Goal: Task Accomplishment & Management: Use online tool/utility

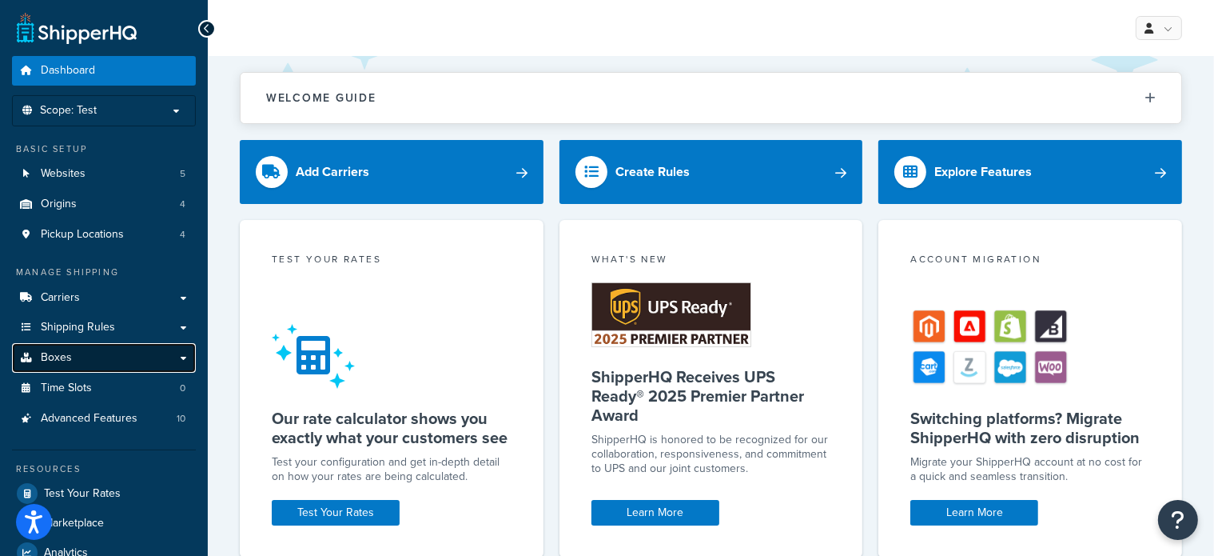
click at [118, 345] on link "Boxes" at bounding box center [104, 358] width 184 height 30
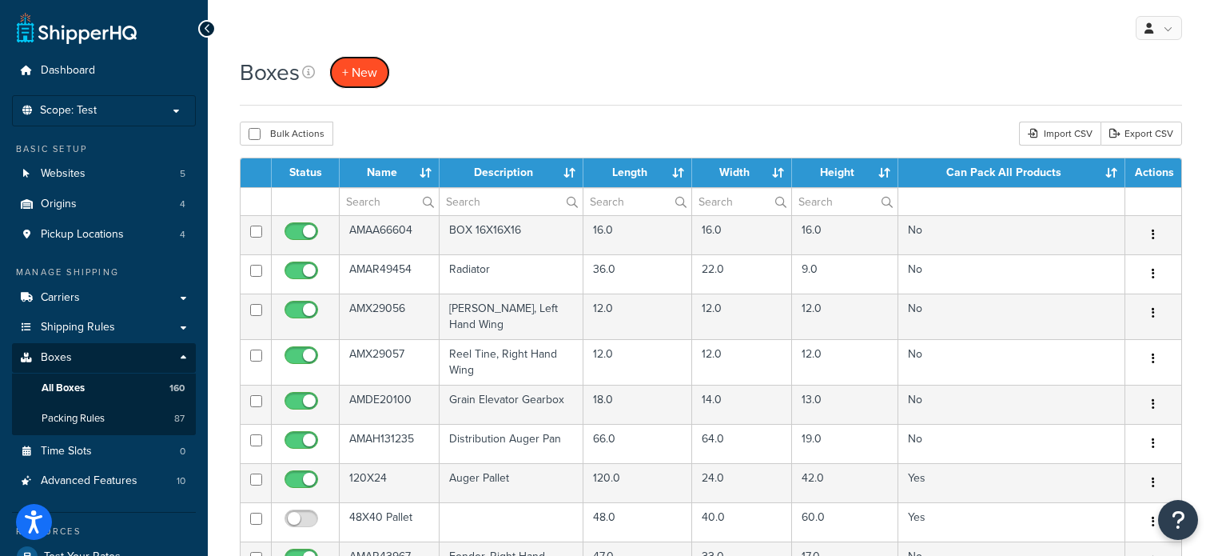
click at [360, 63] on span "+ New" at bounding box center [359, 72] width 35 height 18
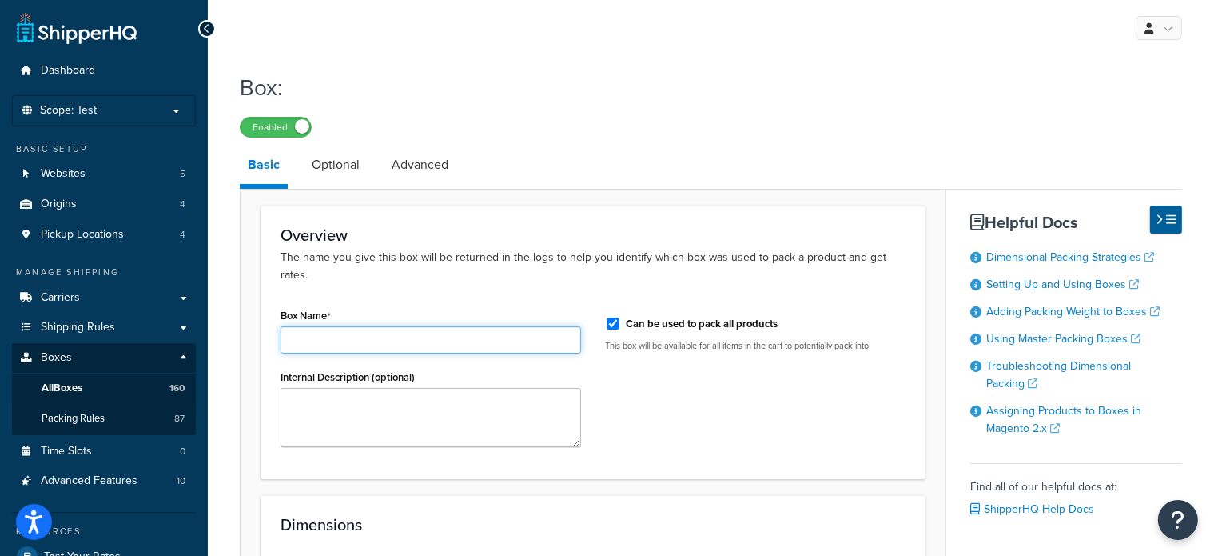
click at [431, 331] on input "Box Name" at bounding box center [431, 339] width 301 height 27
paste input "AM84414915"
type input "AM84414915"
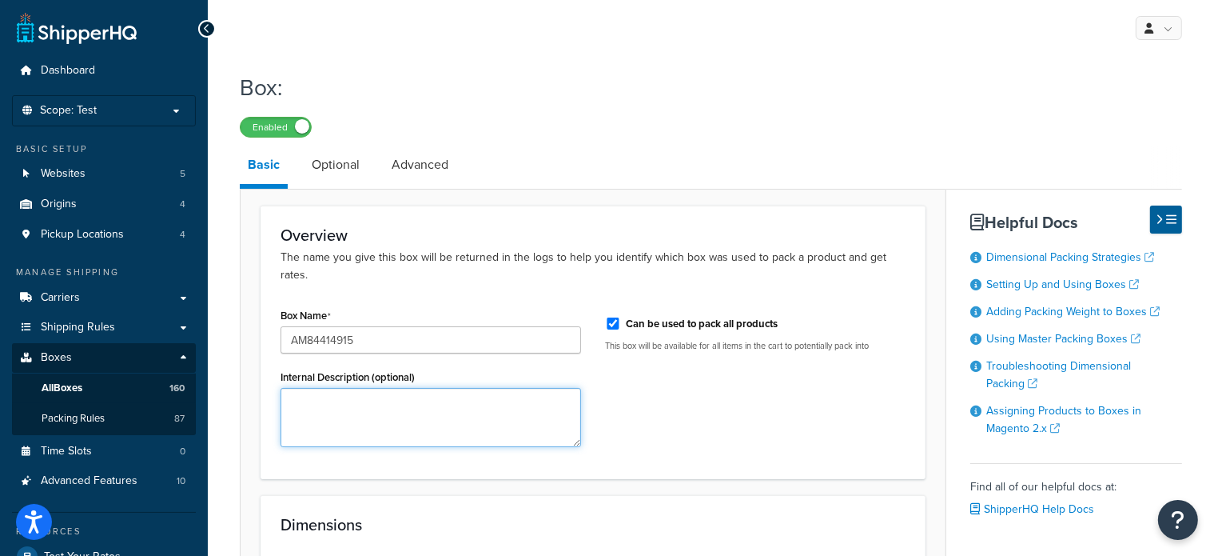
click at [425, 405] on textarea "Internal Description (optional)" at bounding box center [431, 417] width 301 height 59
paste textarea "Sprocket Tube"
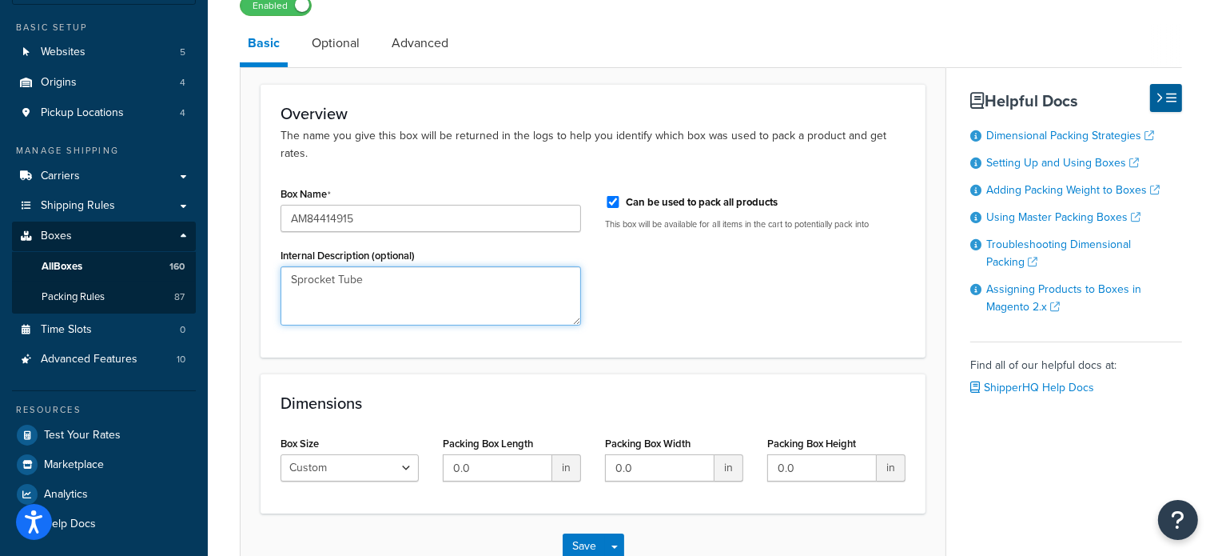
scroll to position [147, 0]
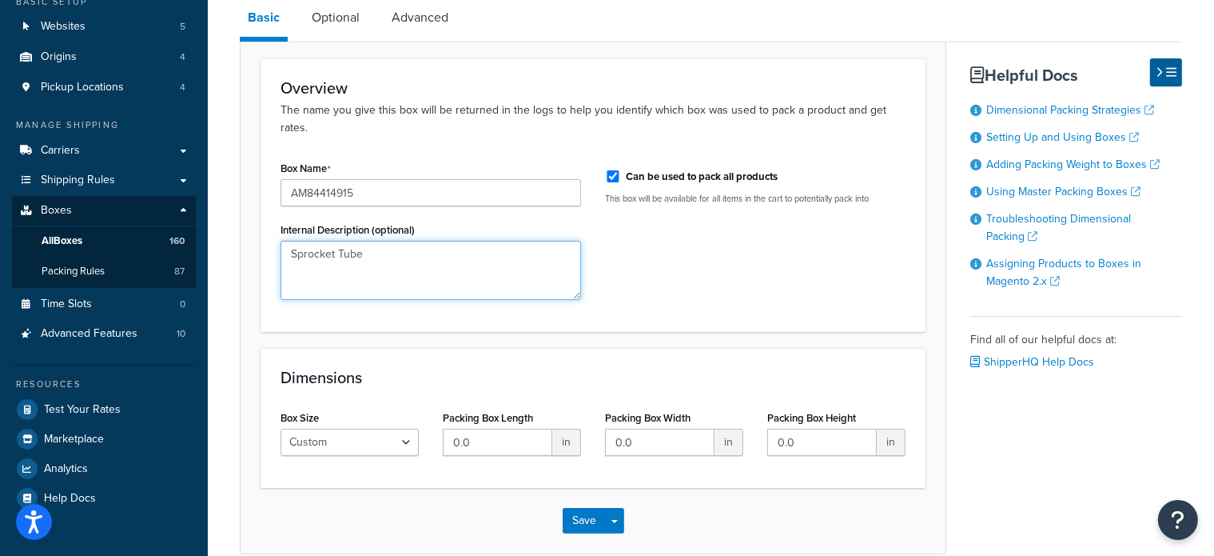
type textarea "Sprocket Tube"
click at [474, 434] on input "0.0" at bounding box center [498, 441] width 110 height 27
type input "55"
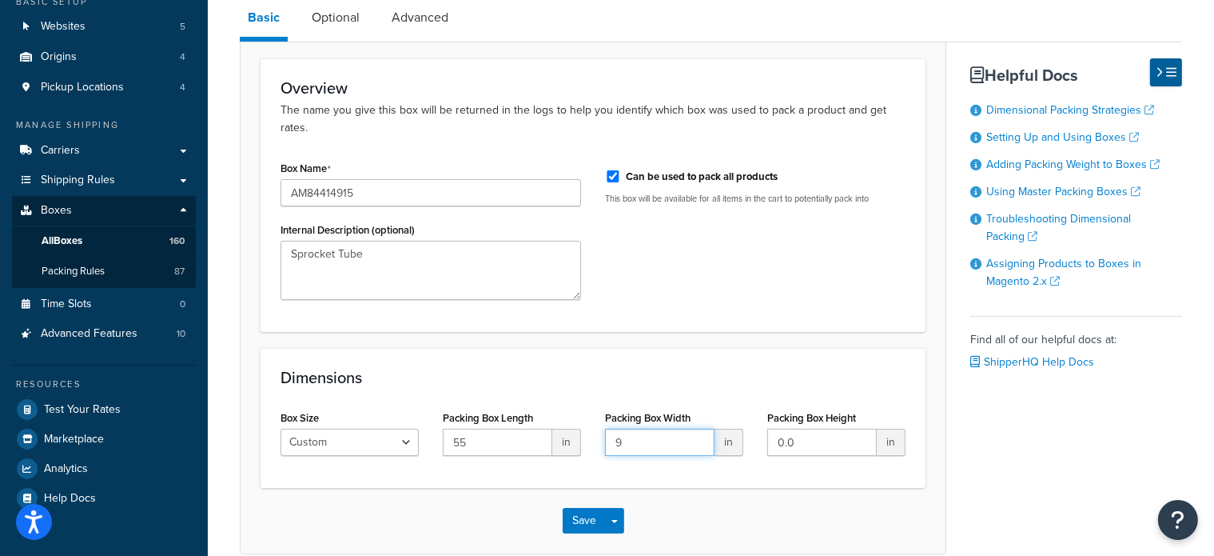
type input "9"
click at [580, 488] on div "Save Save Dropdown Save and Edit Save and Duplicate Save and Create New" at bounding box center [593, 521] width 705 height 66
click at [576, 508] on button "Save" at bounding box center [584, 521] width 43 height 26
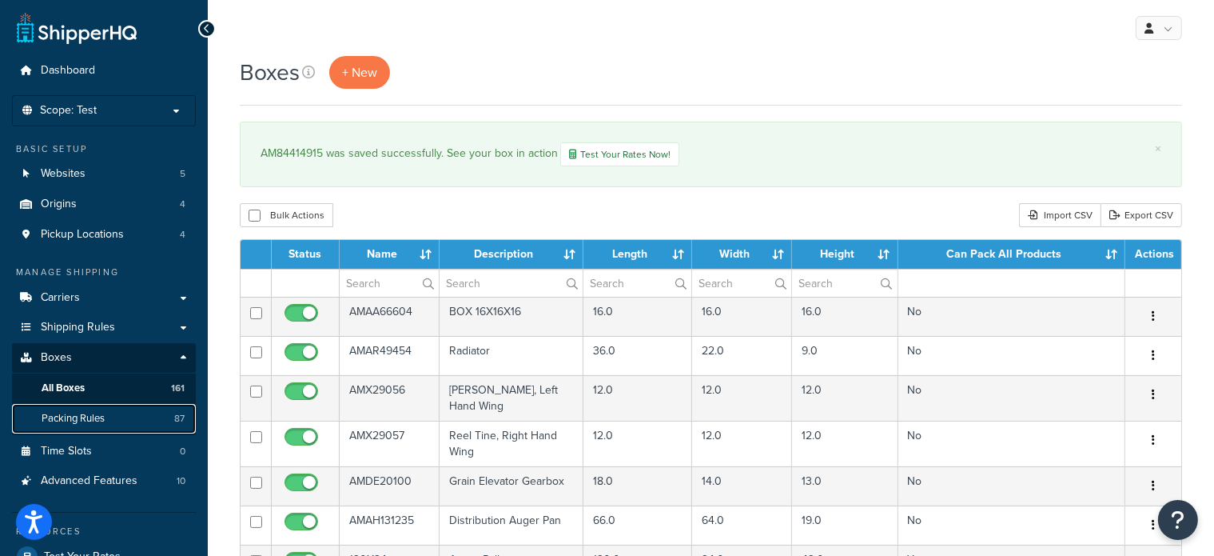
click at [96, 408] on link "Packing Rules 87" at bounding box center [104, 419] width 184 height 30
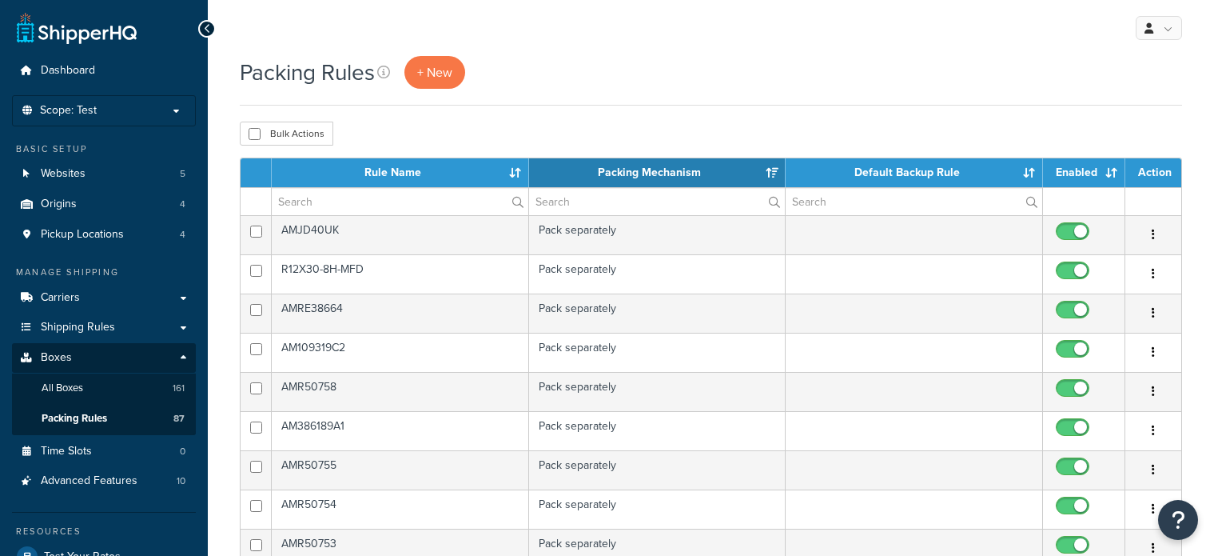
select select "15"
click at [432, 70] on span "+ New" at bounding box center [434, 72] width 35 height 18
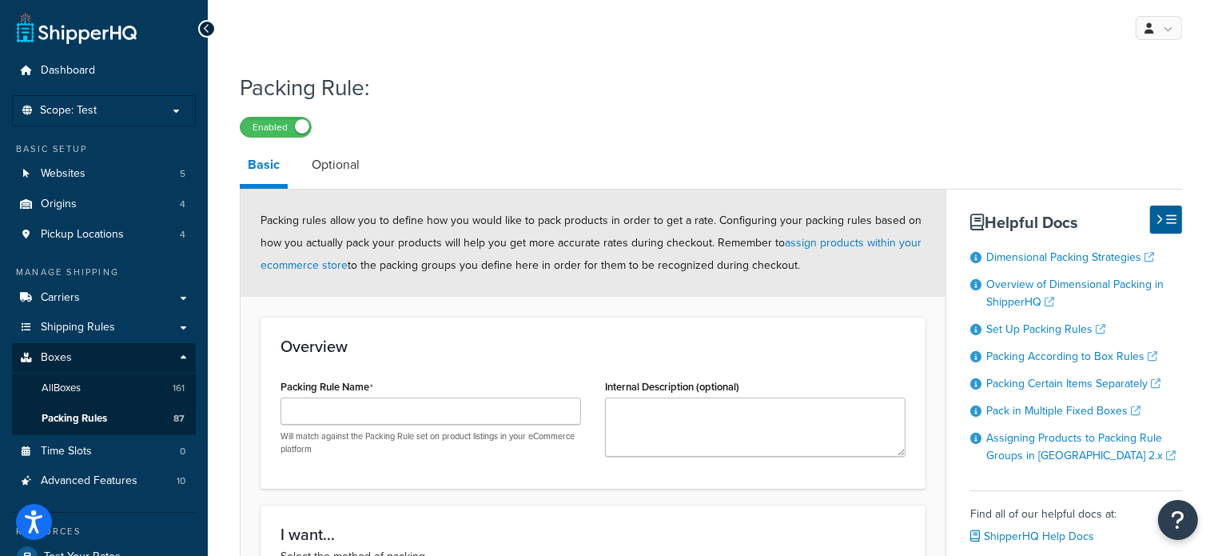
click at [656, 396] on div "Internal Description (optional)" at bounding box center [755, 416] width 301 height 82
click at [639, 404] on textarea "Internal Description (optional)" at bounding box center [755, 426] width 301 height 59
paste textarea "Sprocket Tube"
type textarea "Sprocket Tube"
click at [490, 412] on input "Packing Rule Name" at bounding box center [431, 410] width 301 height 27
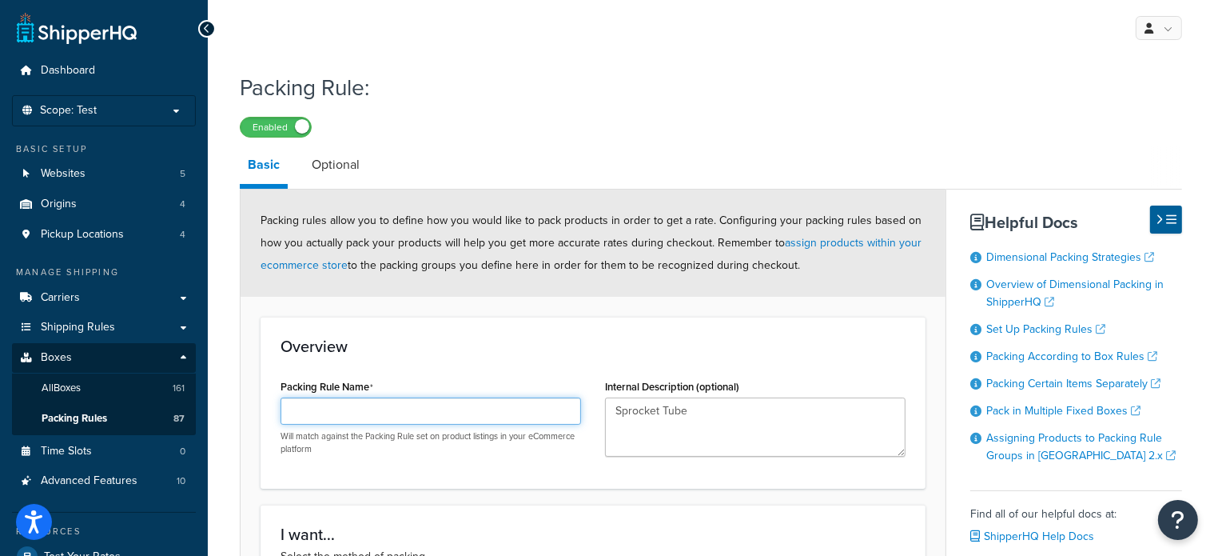
paste input "AM84414915 ∙"
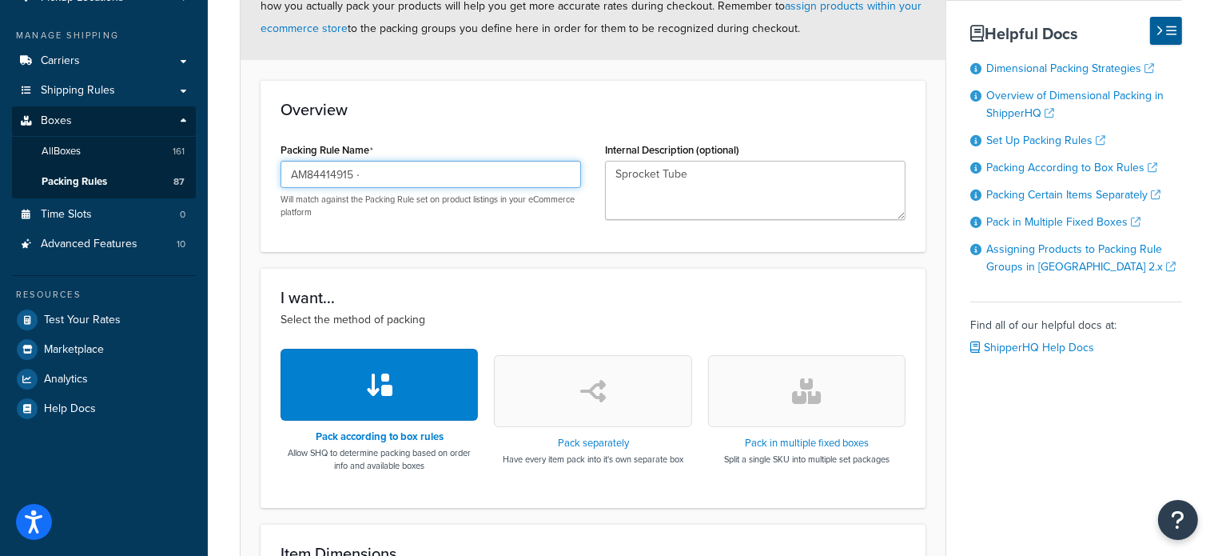
scroll to position [245, 0]
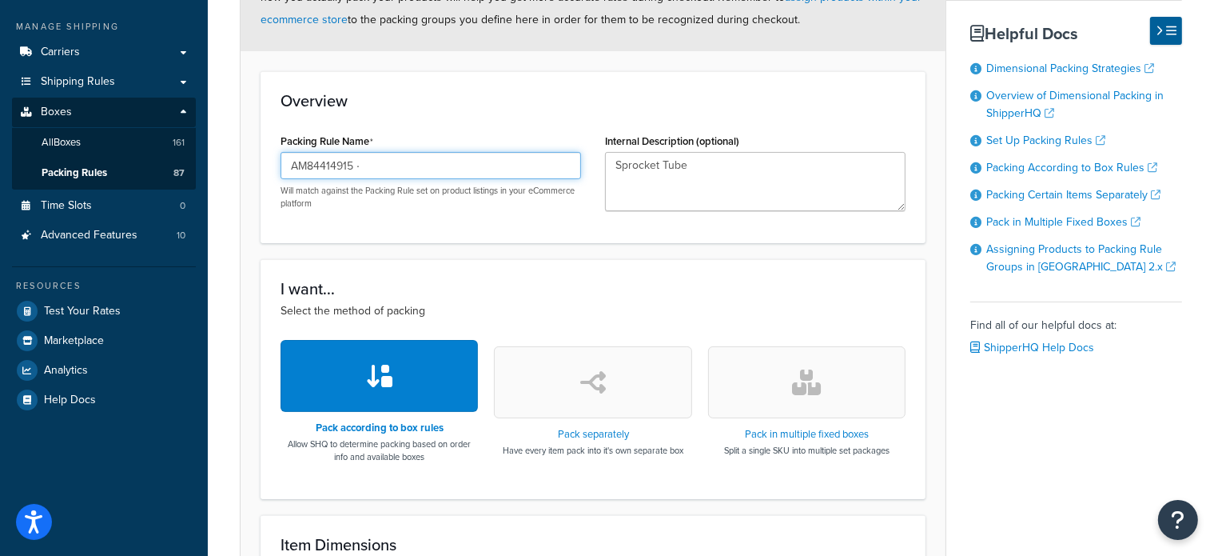
type input "AM84414915 ∙"
click at [635, 396] on button "button" at bounding box center [592, 382] width 197 height 72
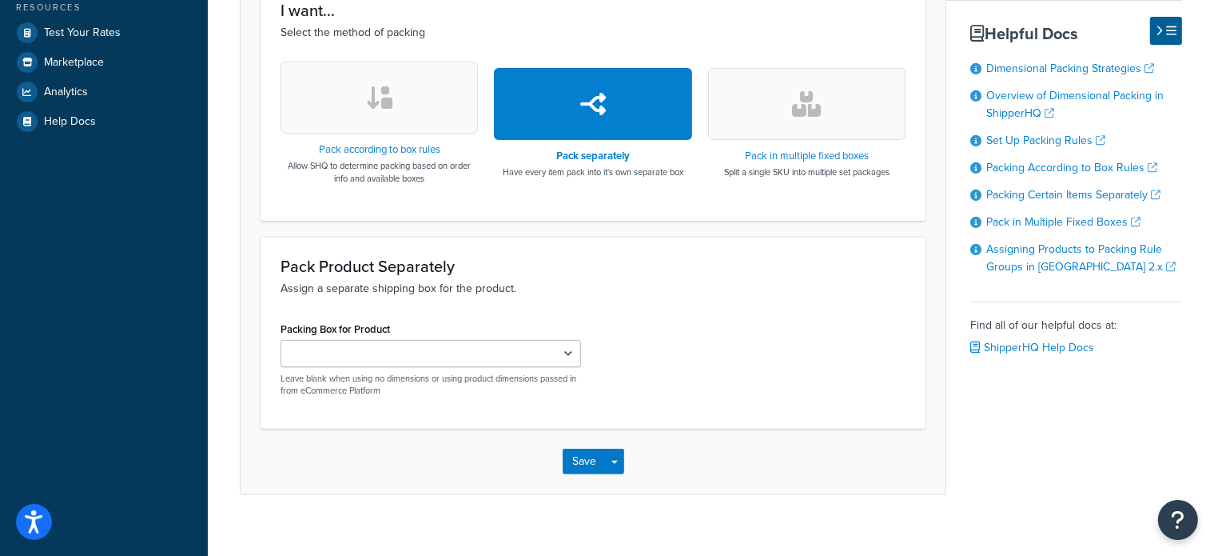
scroll to position [541, 0]
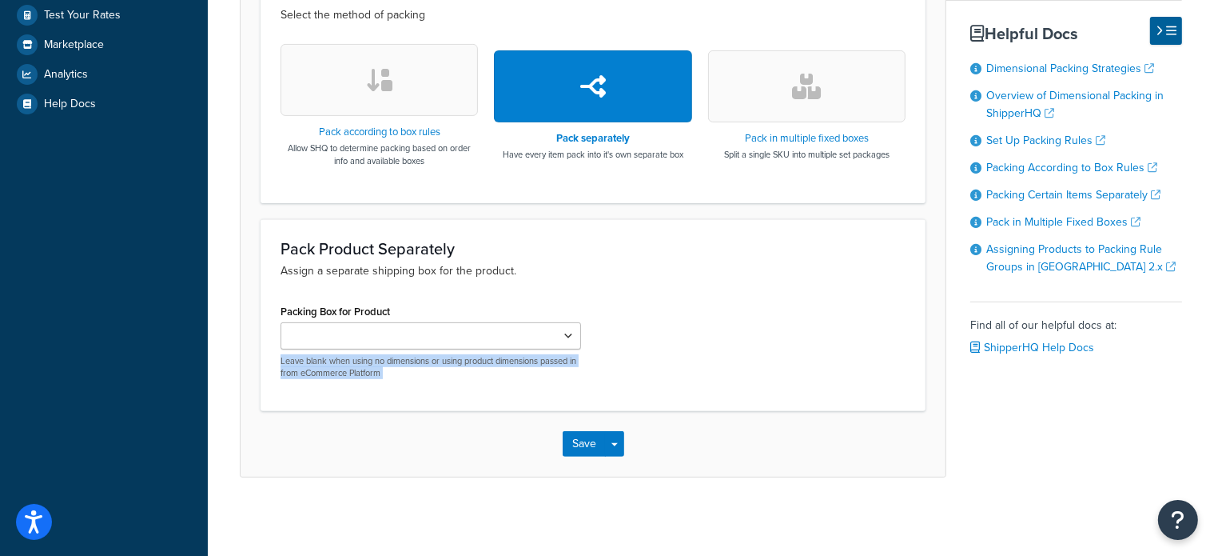
drag, startPoint x: 688, startPoint y: 543, endPoint x: 566, endPoint y: 338, distance: 238.4
click at [566, 338] on div "My Profile Billing Global Settings Contact Us Logout Packing Rule: Enabled Basi…" at bounding box center [711, 8] width 1006 height 1098
click at [569, 335] on select "AMAA66604 AMAR49454 AMX29056 AMX29057 AMDE20100 AMAH131235 AMAR43967 AMAR43968 …" at bounding box center [431, 335] width 301 height 27
click at [568, 329] on select "AMAA66604 AMAR49454 AMX29056 AMX29057 AMDE20100 AMAH131235 AMAR43967 AMAR43968 …" at bounding box center [431, 335] width 301 height 27
click at [569, 334] on select "AMAA66604 AMAR49454 AMX29056 AMX29057 AMDE20100 AMAH131235 AMAR43967 AMAR43968 …" at bounding box center [431, 335] width 301 height 27
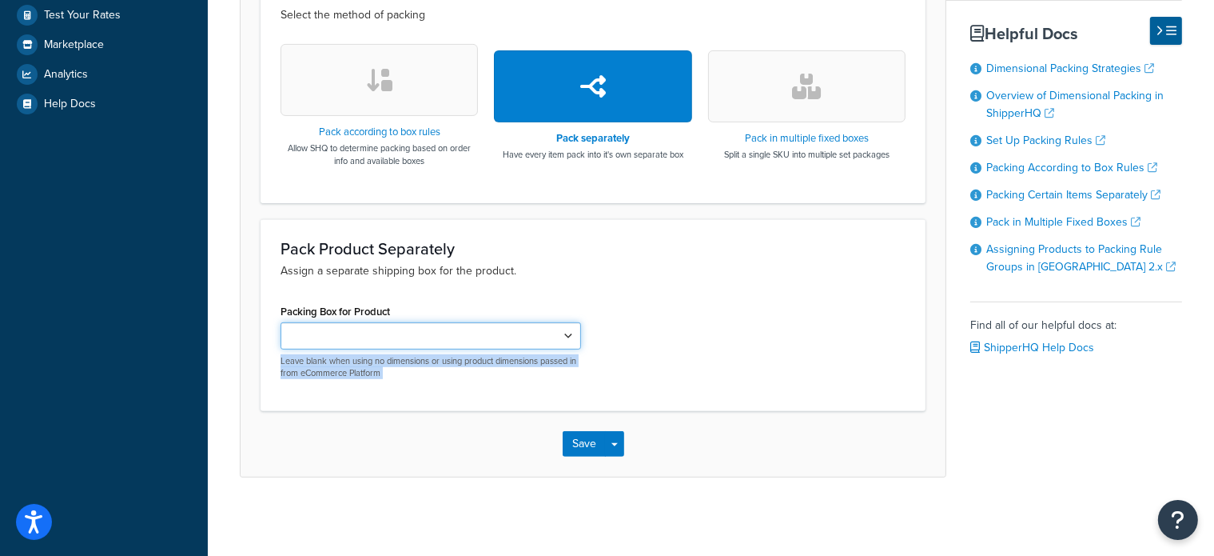
click at [576, 333] on select "AMAA66604 AMAR49454 AMX29056 AMX29057 AMDE20100 AMAH131235 AMAR43967 AMAR43968 …" at bounding box center [431, 335] width 301 height 27
click at [569, 334] on select "AMAA66604 AMAR49454 AMX29056 AMX29057 AMDE20100 AMAH131235 AMAR43967 AMAR43968 …" at bounding box center [431, 335] width 301 height 27
select select "736899"
click at [281, 322] on select "AMAA66604 AMAR49454 AMX29056 AMX29057 AMDE20100 AMAH131235 AMAR43967 AMAR43968 …" at bounding box center [431, 335] width 301 height 27
drag, startPoint x: 565, startPoint y: 331, endPoint x: 567, endPoint y: 212, distance: 119.1
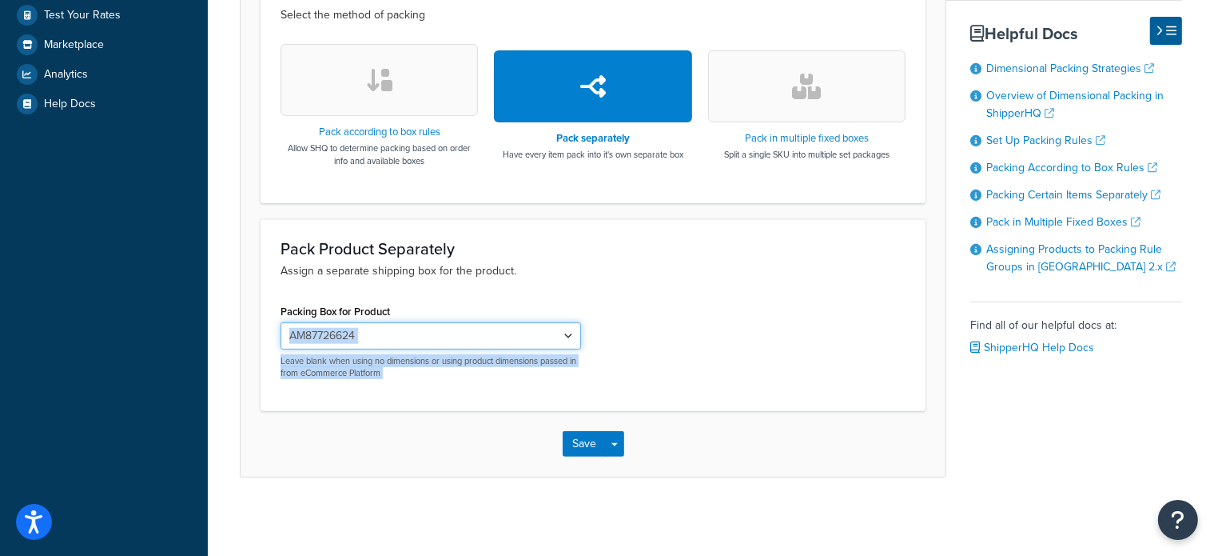
click at [567, 212] on form "Packing rules allow you to define how you would like to pack products in order …" at bounding box center [593, 62] width 705 height 828
click at [660, 331] on div "Packing Box for Product AMAA66604 AMAR49454 AMX29056 AMX29057 AMDE20100 AMAH131…" at bounding box center [593, 346] width 649 height 92
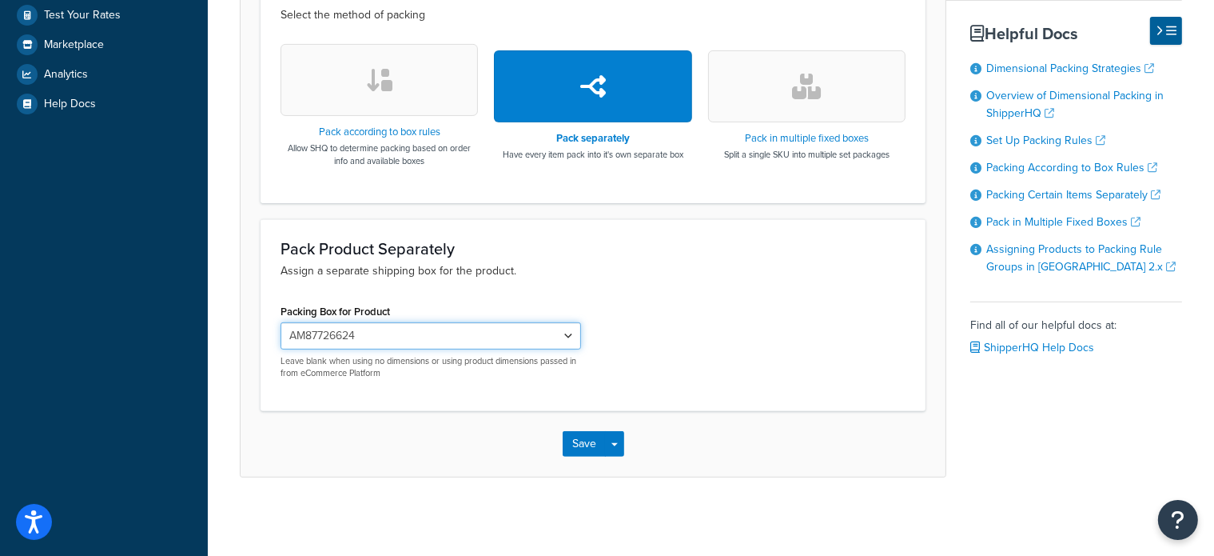
click at [481, 333] on select "AMAA66604 AMAR49454 AMX29056 AMX29057 AMDE20100 AMAH131235 AMAR43967 AMAR43968 …" at bounding box center [431, 335] width 301 height 27
click at [448, 322] on select "AMAA66604 AMAR49454 AMX29056 AMX29057 AMDE20100 AMAH131235 AMAR43967 AMAR43968 …" at bounding box center [431, 335] width 301 height 27
click at [441, 324] on select "AMAA66604 AMAR49454 AMX29056 AMX29057 AMDE20100 AMAH131235 AMAR43967 AMAR43968 …" at bounding box center [431, 335] width 301 height 27
select select
click at [281, 322] on select "AMAA66604 AMAR49454 AMX29056 AMX29057 AMDE20100 AMAH131235 AMAR43967 AMAR43968 …" at bounding box center [431, 335] width 301 height 27
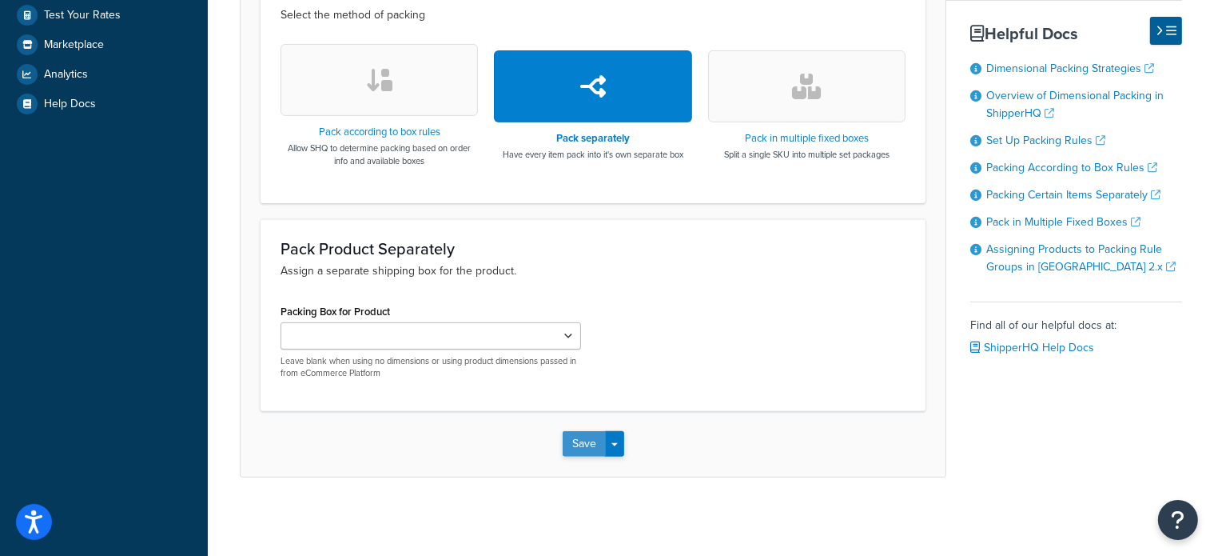
click at [591, 431] on button "Save" at bounding box center [584, 444] width 43 height 26
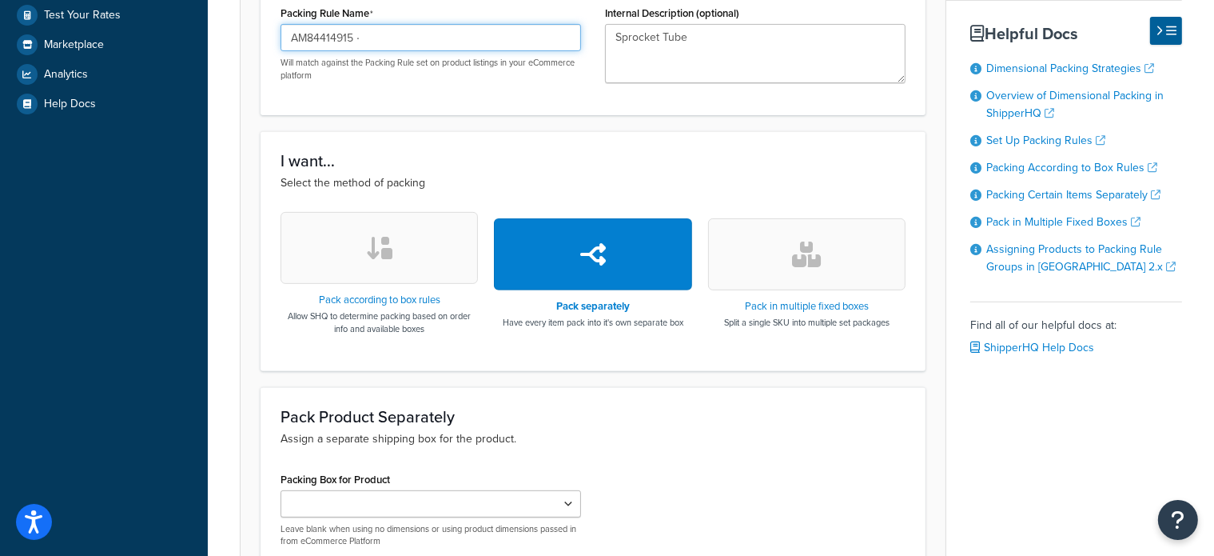
click at [380, 35] on input "AM84414915 ∙" at bounding box center [431, 37] width 301 height 27
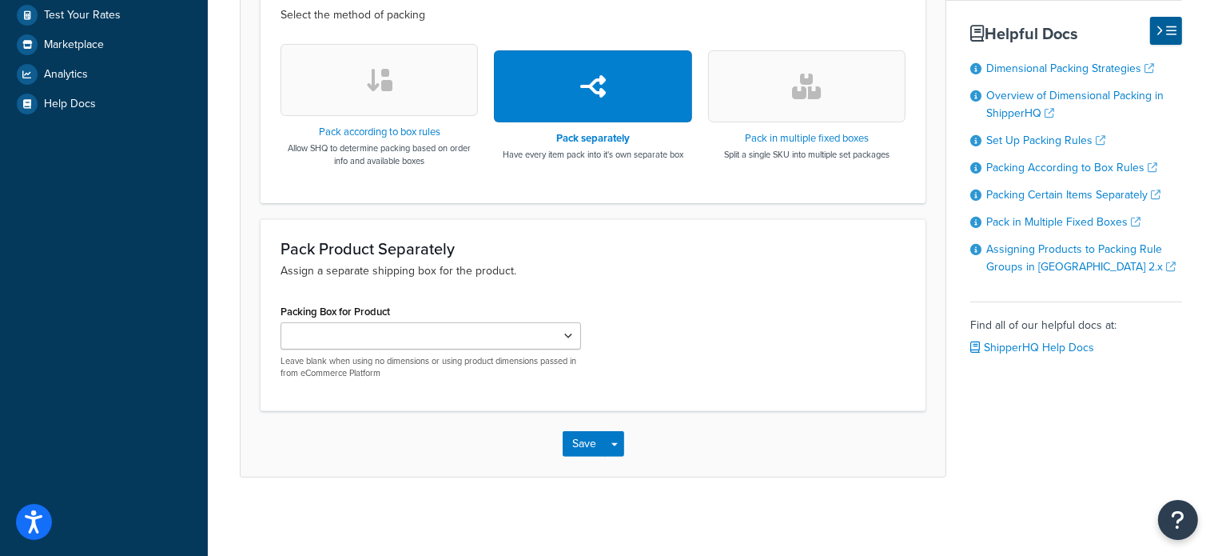
type input "AM84414915"
click at [563, 337] on select "AMAA66604 AMAR49454 AMX29056 AMX29057 AMDE20100 AMAH131235 AMAR43967 AMAR43968 …" at bounding box center [431, 335] width 301 height 27
select select "726777"
click at [281, 322] on select "AMAA66604 AMAR49454 AMX29056 AMX29057 AMDE20100 AMAH131235 AMAR43967 AMAR43968 …" at bounding box center [431, 335] width 301 height 27
click at [566, 331] on select "AMAA66604 AMAR49454 AMX29056 AMX29057 AMDE20100 AMAH131235 AMAR43967 AMAR43968 …" at bounding box center [431, 335] width 301 height 27
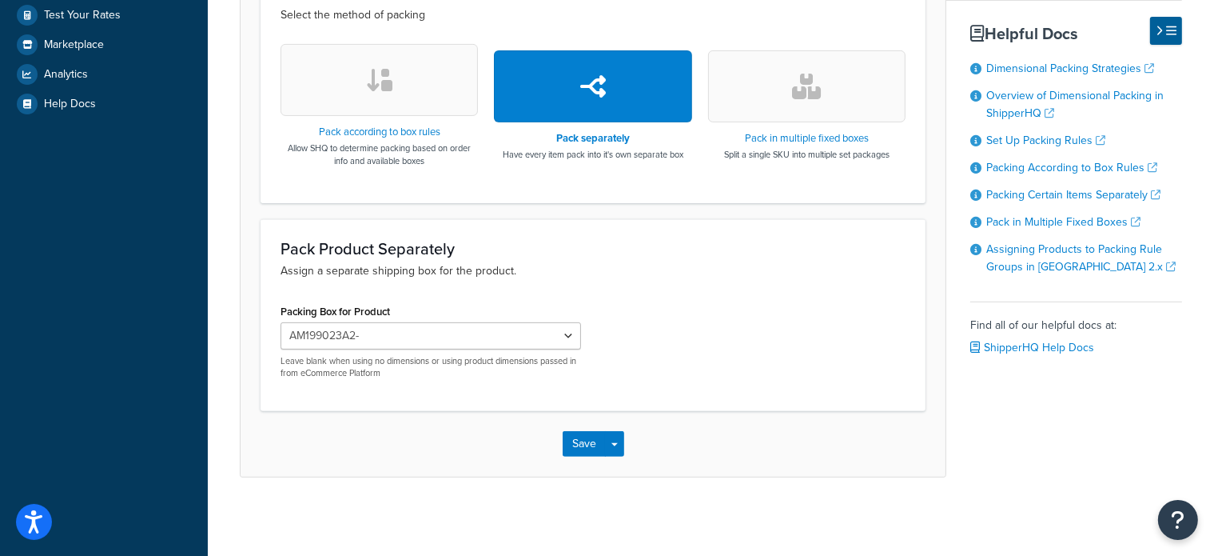
click at [735, 313] on div "Packing Box for Product AMAA66604 AMAR49454 AMX29056 AMX29057 AMDE20100 AMAH131…" at bounding box center [593, 346] width 649 height 92
click at [730, 273] on p "Assign a separate shipping box for the product." at bounding box center [593, 271] width 625 height 18
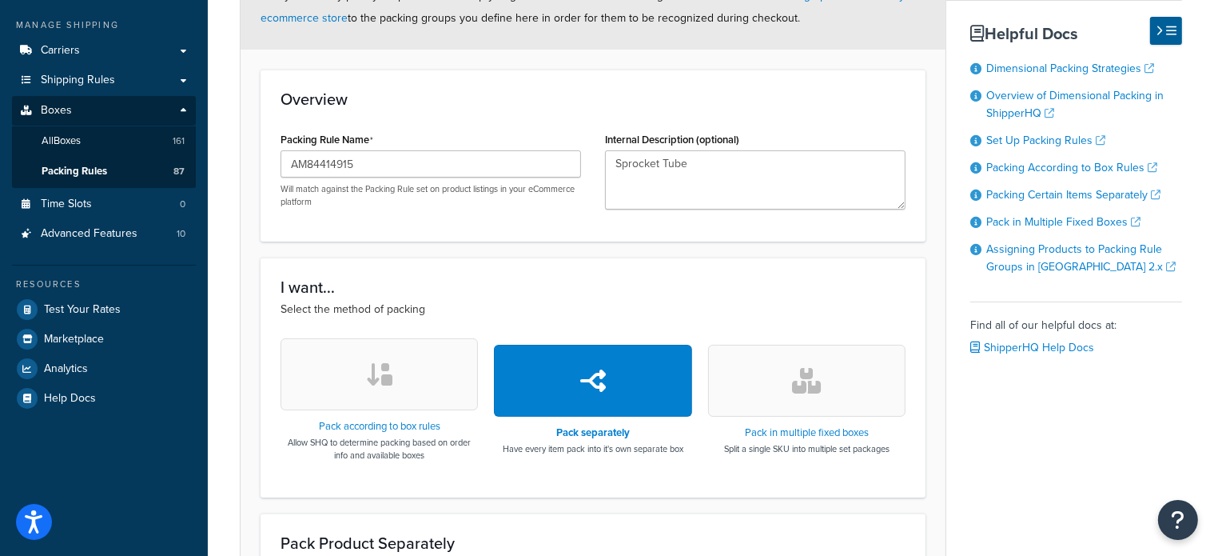
scroll to position [249, 0]
click at [881, 247] on form "Packing rules allow you to define how you would like to pack products in order …" at bounding box center [593, 355] width 705 height 828
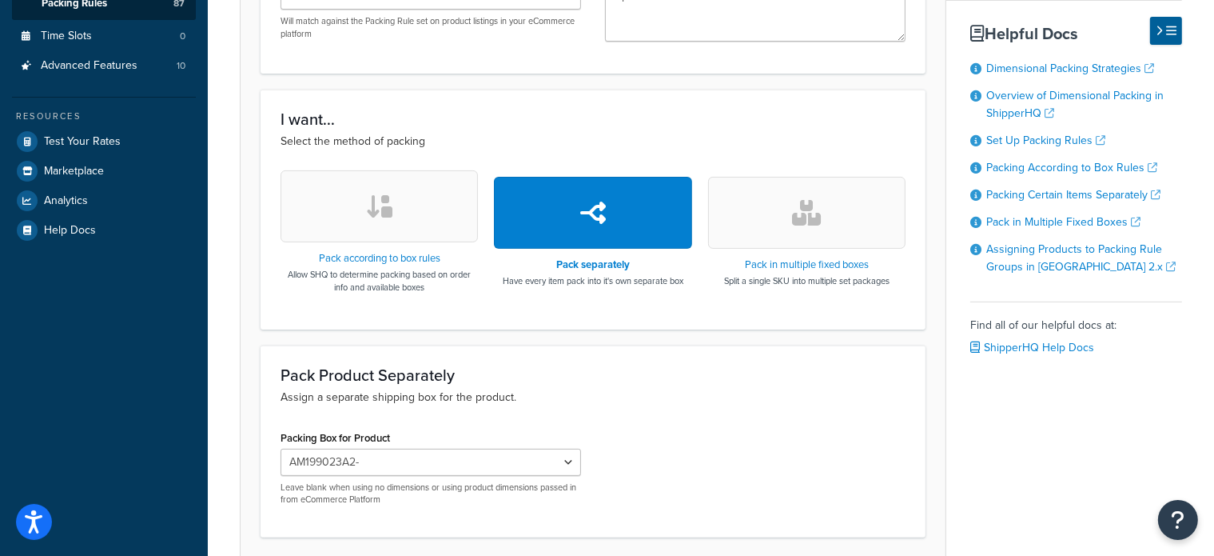
scroll to position [492, 0]
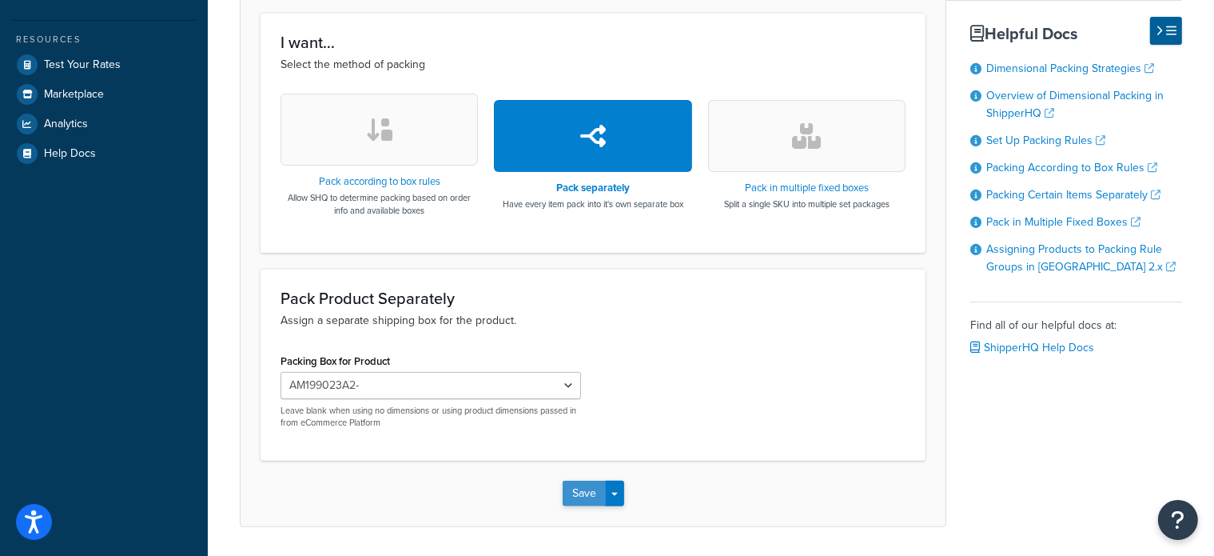
click at [596, 487] on button "Save" at bounding box center [584, 493] width 43 height 26
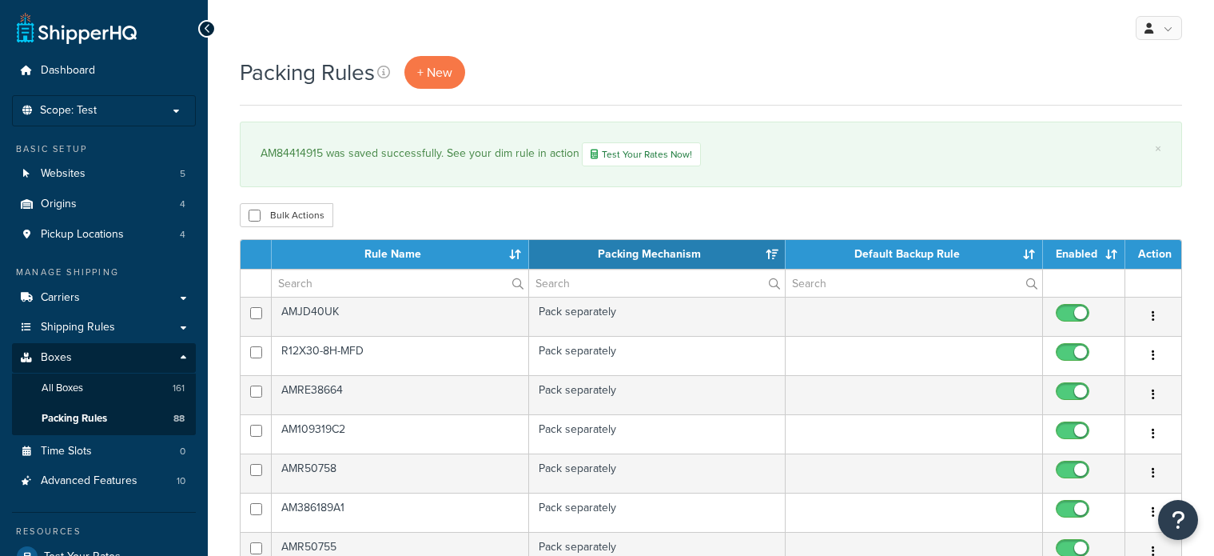
select select "15"
click at [73, 360] on link "Boxes" at bounding box center [104, 358] width 184 height 30
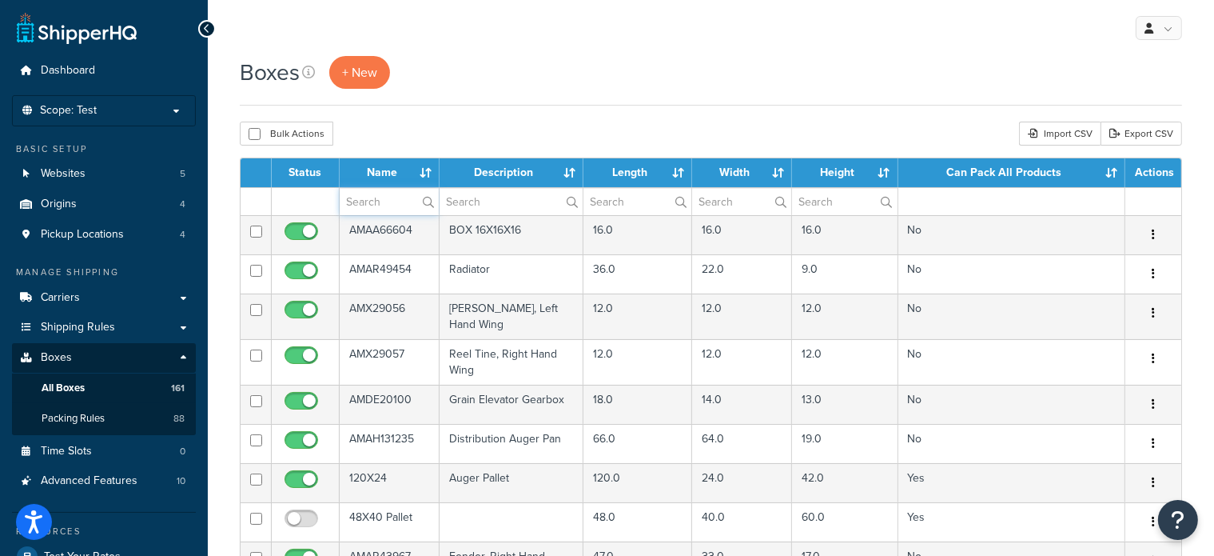
click at [370, 201] on input "text" at bounding box center [389, 201] width 99 height 27
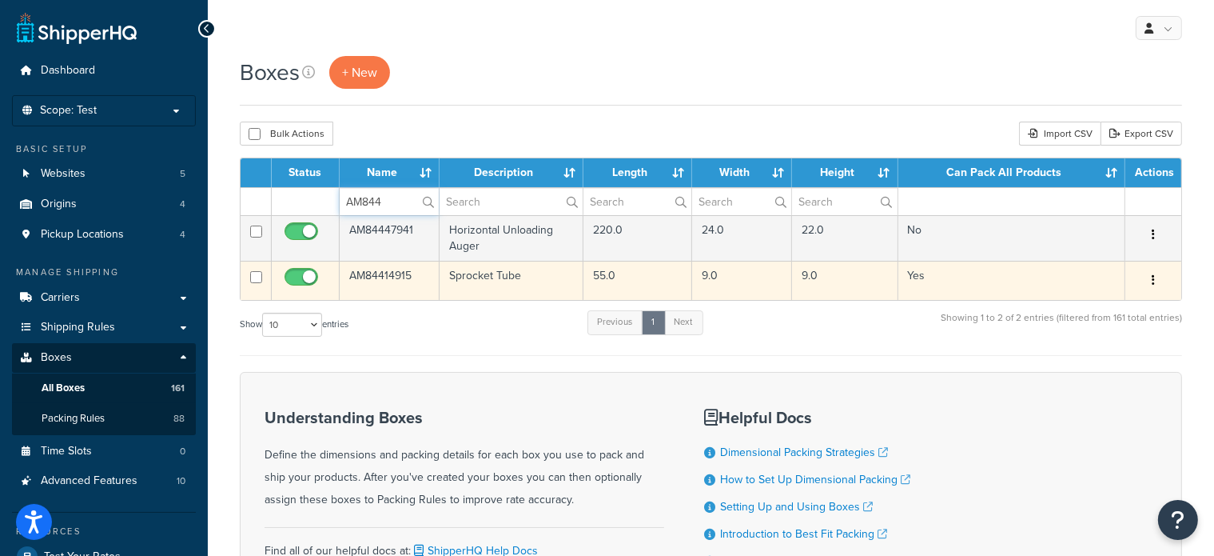
scroll to position [2, 0]
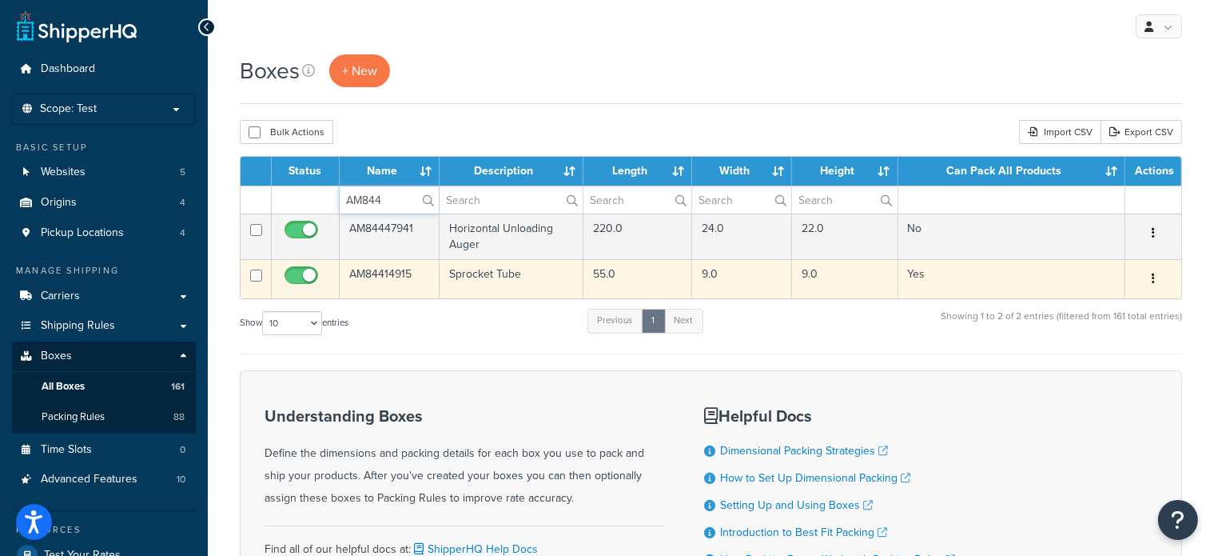
type input "AM844"
click at [376, 279] on td "AM84414915" at bounding box center [390, 278] width 100 height 39
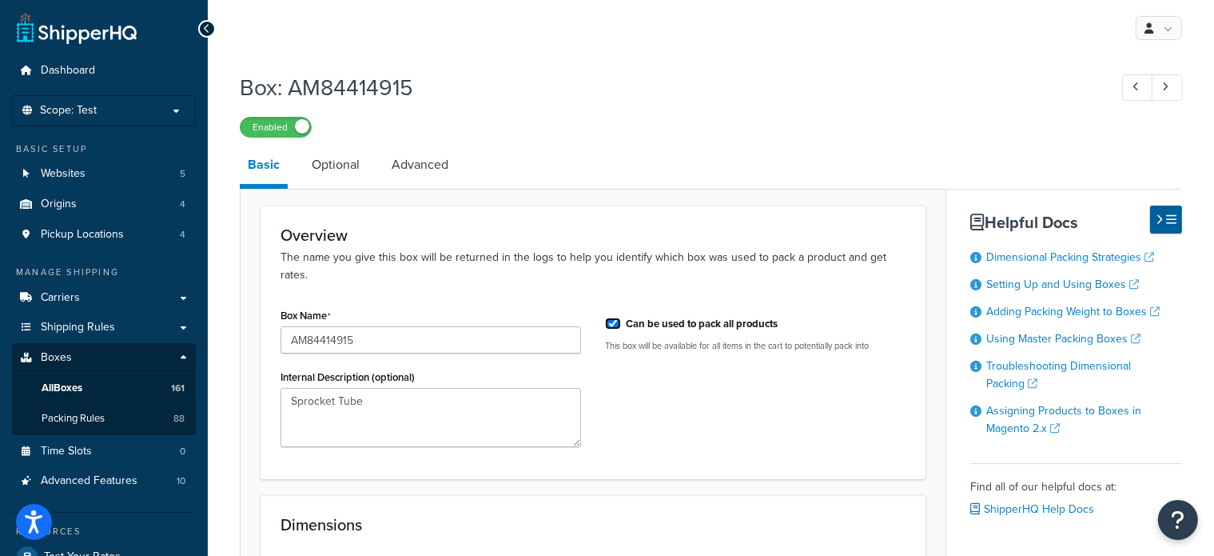
click at [616, 317] on input "Can be used to pack all products" at bounding box center [613, 323] width 16 height 12
checkbox input "false"
click at [424, 341] on div "Box Name AM84414915 Internal Description (optional) Sprocket Tube" at bounding box center [431, 381] width 325 height 155
click at [586, 406] on div "Box Name AM84414915 Internal Description (optional) Sprocket Tube" at bounding box center [431, 381] width 325 height 155
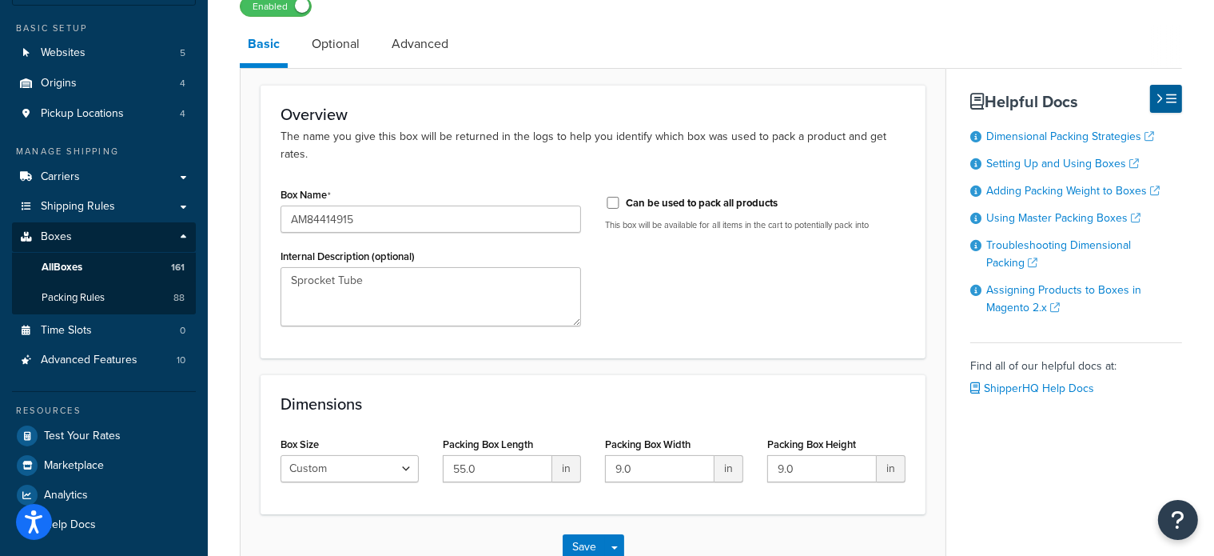
scroll to position [193, 0]
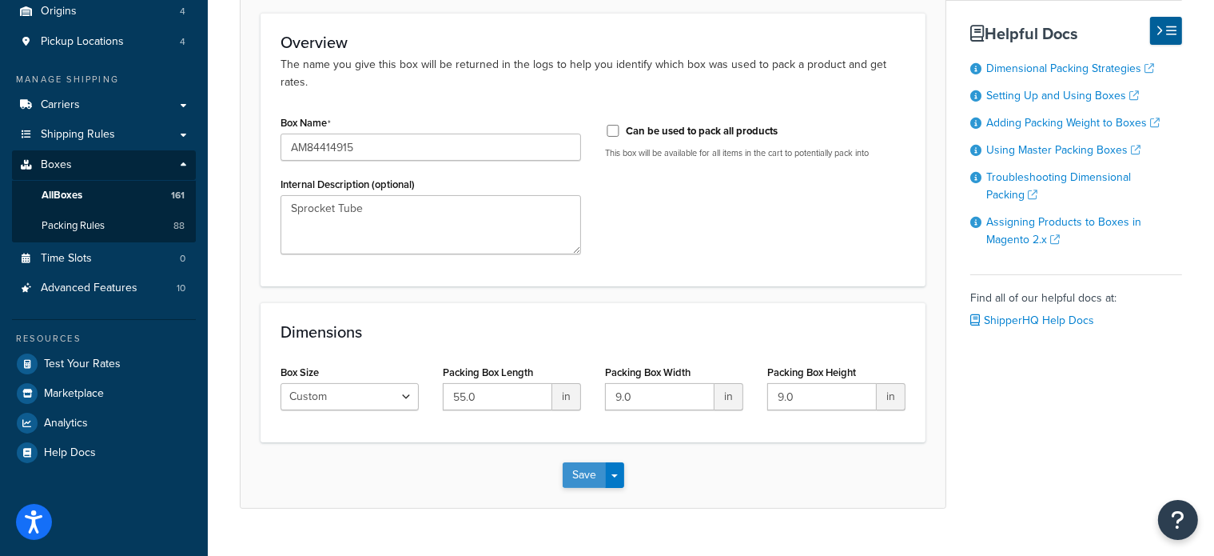
click at [595, 462] on button "Save" at bounding box center [584, 475] width 43 height 26
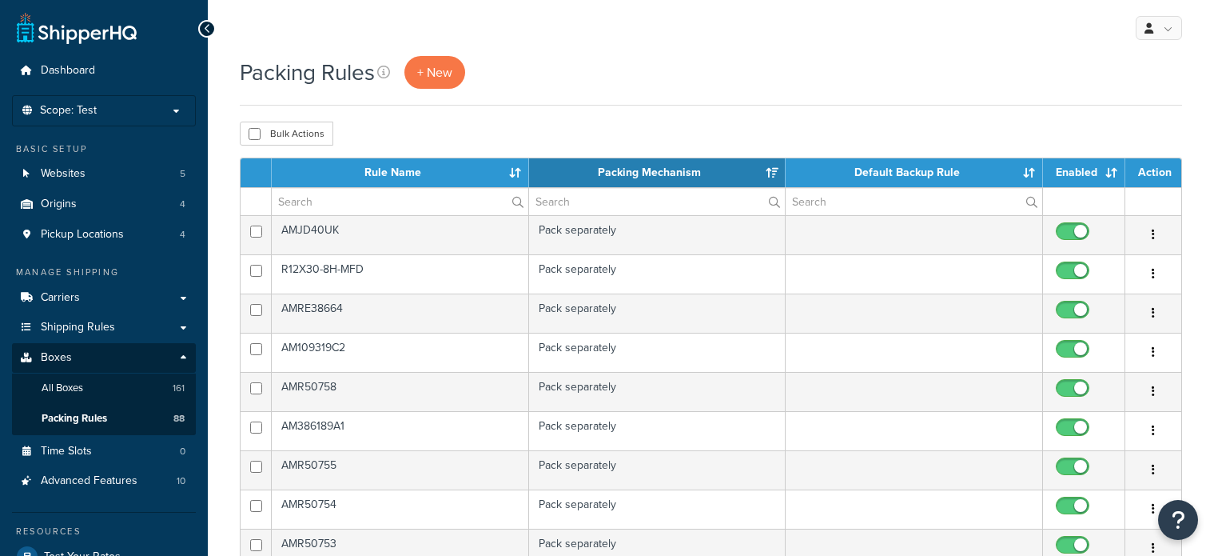
select select "15"
drag, startPoint x: 0, startPoint y: 0, endPoint x: 351, endPoint y: 205, distance: 406.6
click at [351, 205] on input "text" at bounding box center [400, 201] width 257 height 27
click at [351, 205] on input "A" at bounding box center [400, 201] width 257 height 27
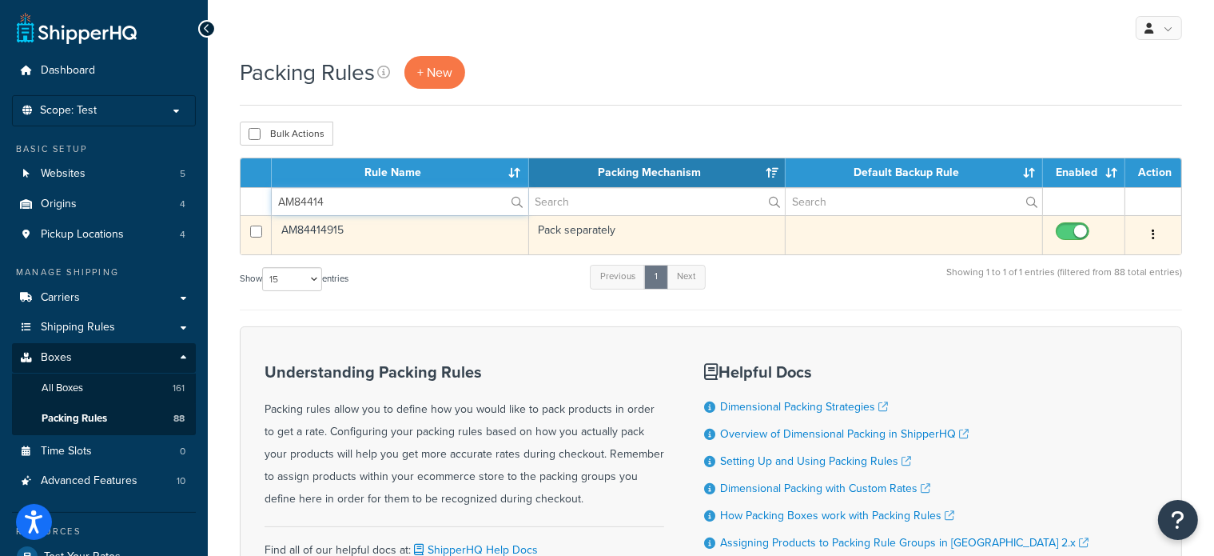
type input "AM84414"
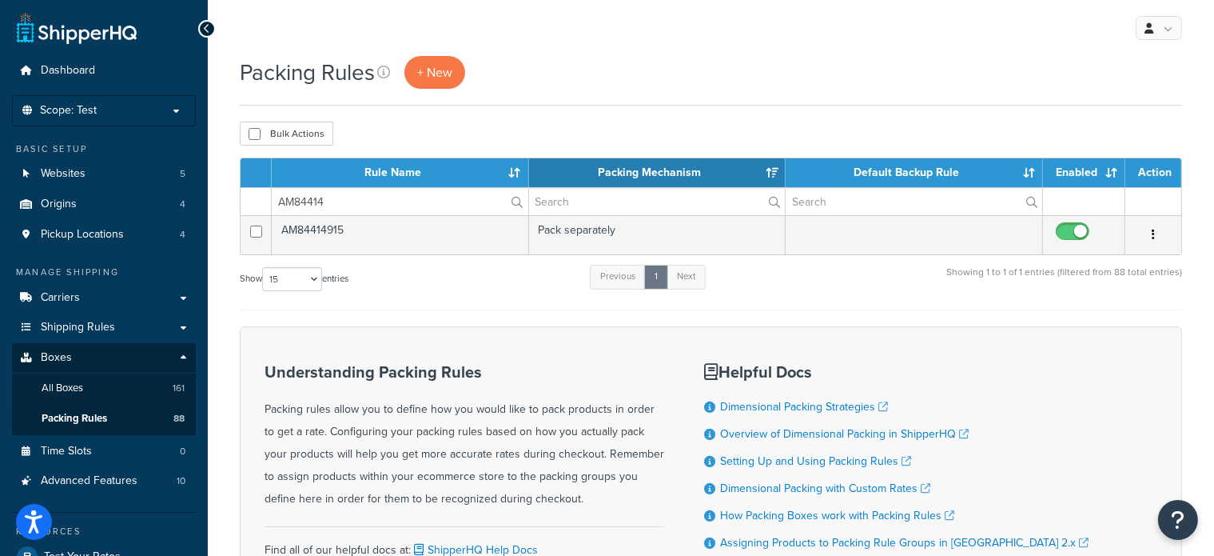
click at [456, 299] on div "Show 10 15 25 50 100 entries Previous 1 Next Showing 1 to 1 of 1 entries (filte…" at bounding box center [711, 286] width 942 height 47
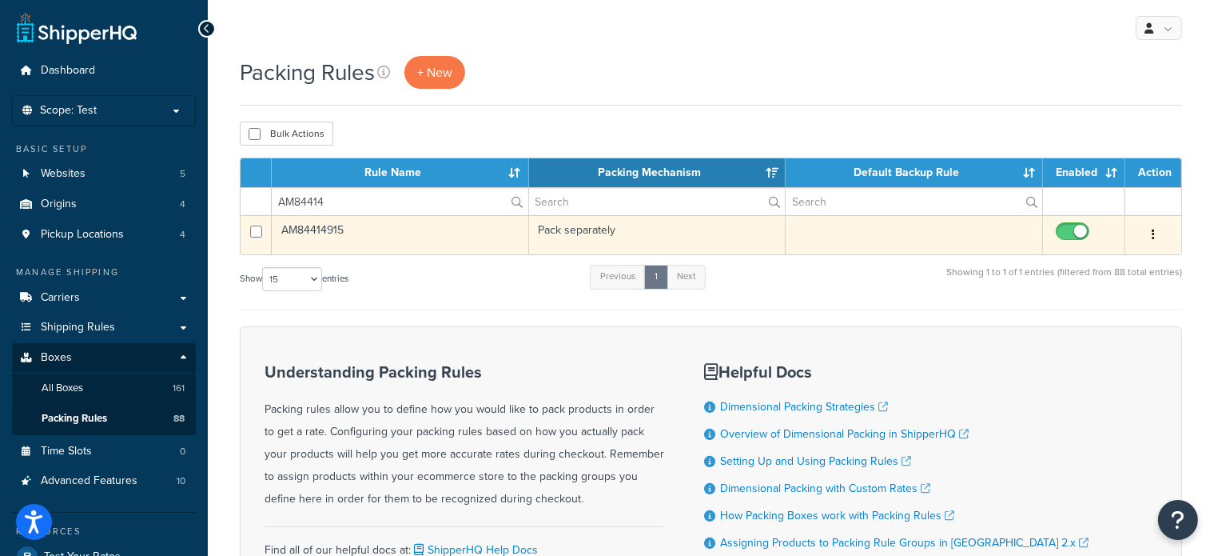
click at [331, 229] on td "AM84414915" at bounding box center [400, 234] width 257 height 39
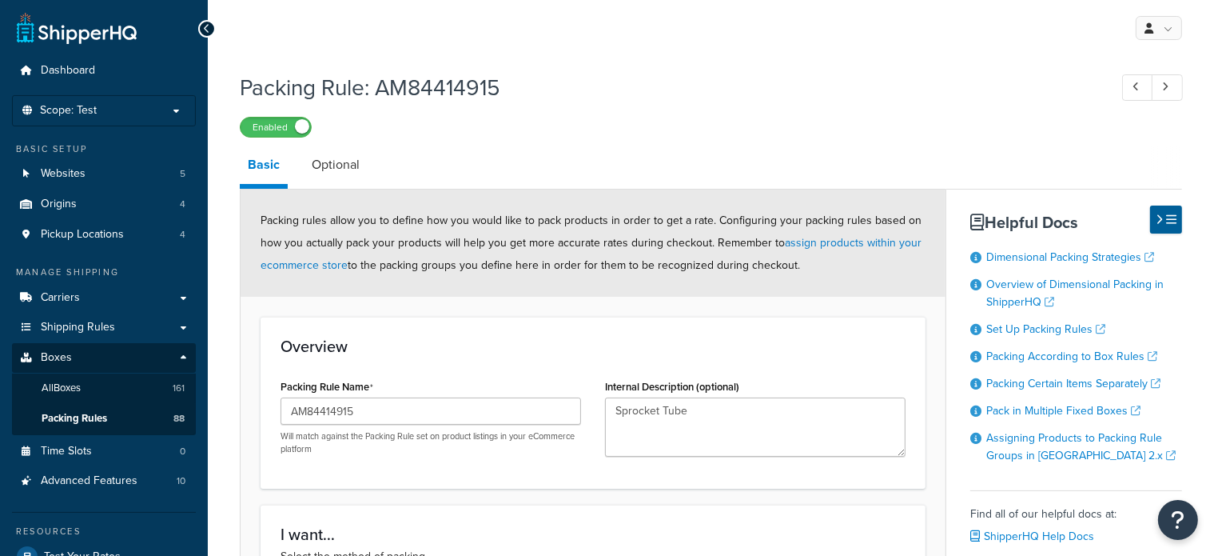
click at [331, 229] on div "Packing rules allow you to define how you would like to pack products in order …" at bounding box center [593, 242] width 705 height 107
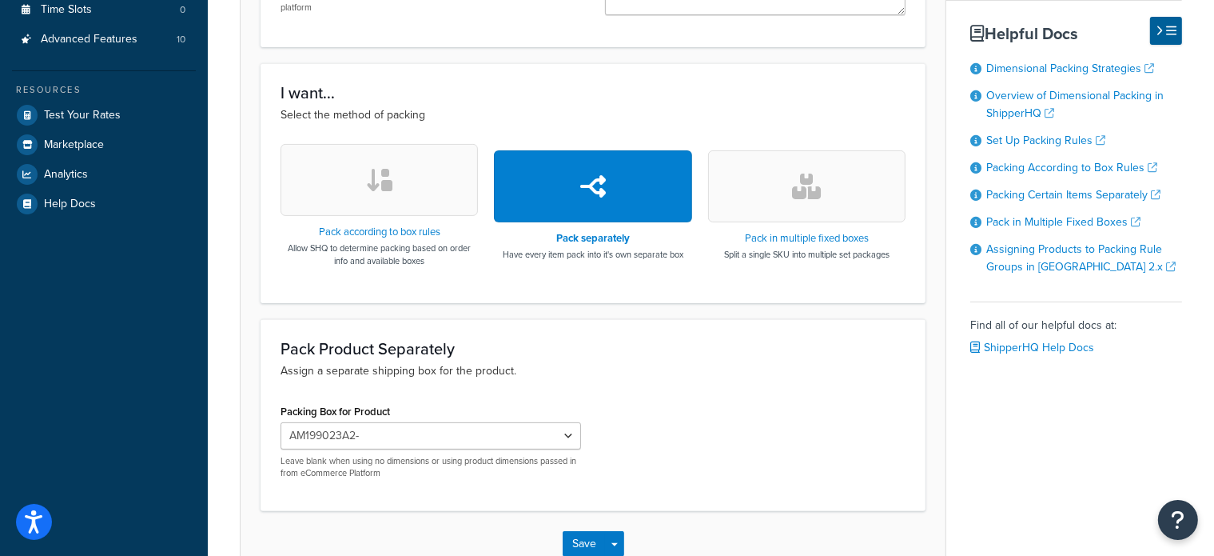
scroll to position [521, 0]
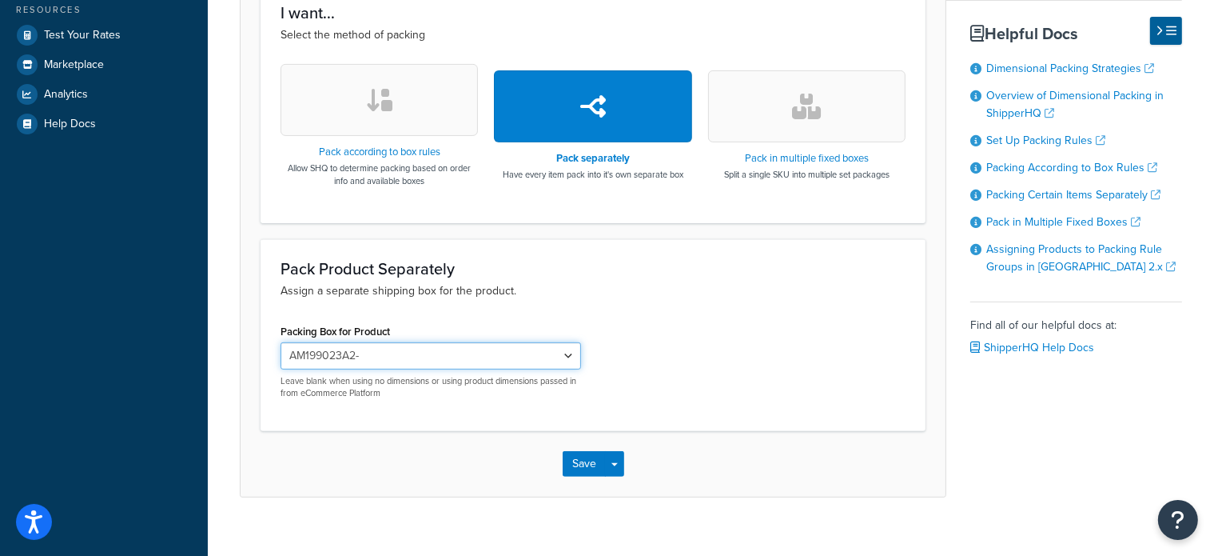
click at [557, 352] on select "AMAA66604 AMAR49454 AMX29056 AMX29057 AMDE20100 AMAH131235 AMAR43967 AMAR43968 …" at bounding box center [431, 355] width 301 height 27
click at [281, 342] on select "AMAA66604 AMAR49454 AMX29056 AMX29057 AMDE20100 AMAH131235 AMAR43967 AMAR43968 …" at bounding box center [431, 355] width 301 height 27
click at [574, 357] on select "AMAA66604 AMAR49454 AMX29056 AMX29057 AMDE20100 AMAH131235 AMAR43967 AMAR43968 …" at bounding box center [431, 355] width 301 height 27
select select "737660"
click at [281, 342] on select "AMAA66604 AMAR49454 AMX29056 AMX29057 AMDE20100 AMAH131235 AMAR43967 AMAR43968 …" at bounding box center [431, 355] width 301 height 27
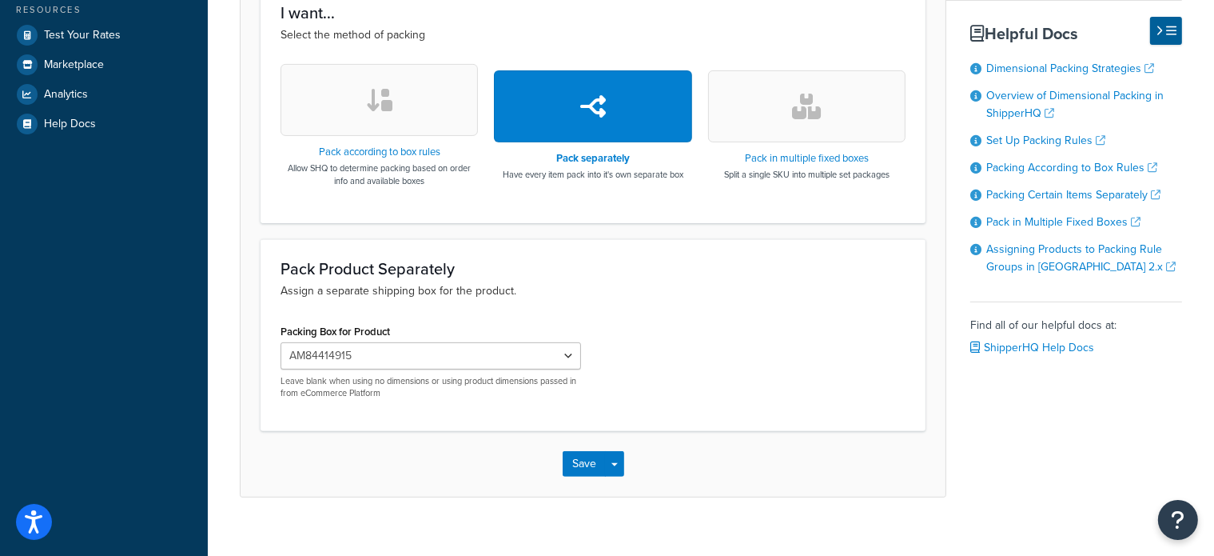
click at [588, 442] on div "Save Save Dropdown Save and Edit Save and Duplicate Save and Create New" at bounding box center [593, 464] width 705 height 66
click at [591, 452] on button "Save" at bounding box center [584, 464] width 43 height 26
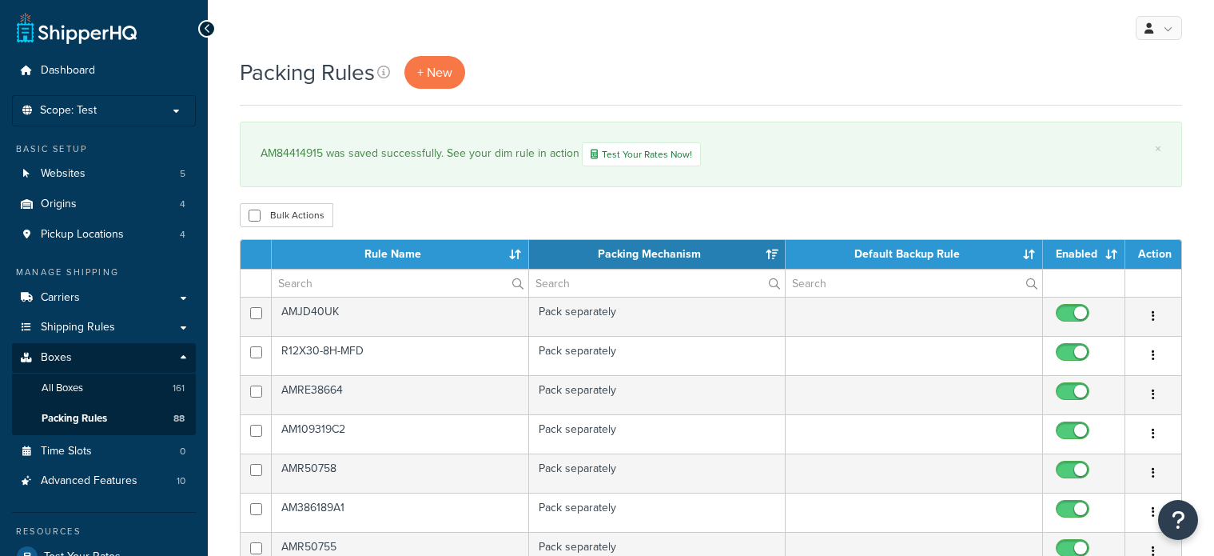
select select "15"
click at [425, 57] on link "+ New" at bounding box center [434, 72] width 61 height 33
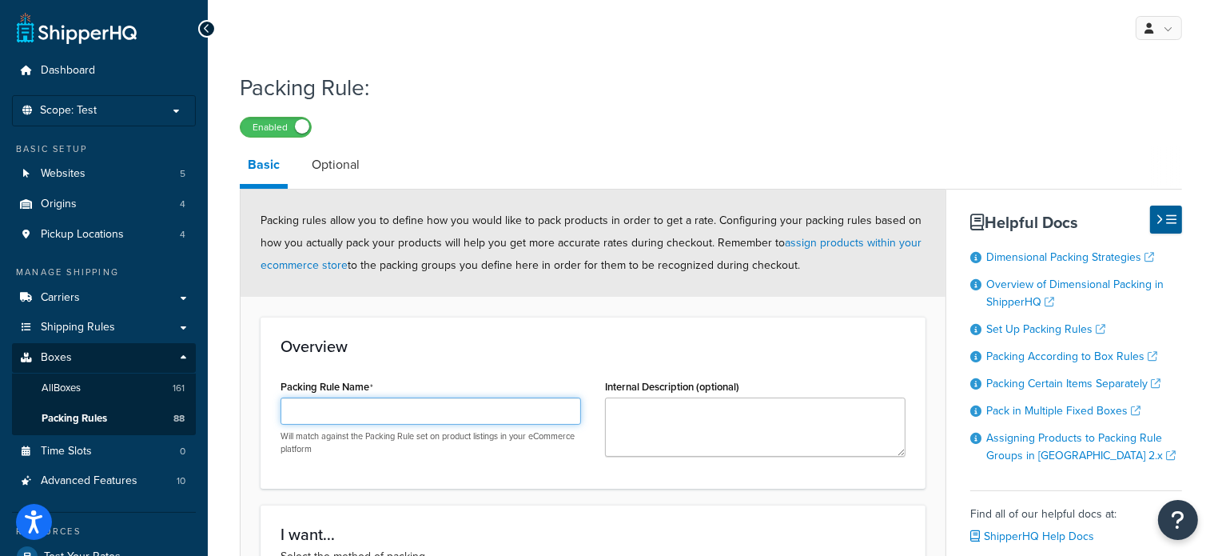
click at [351, 411] on input "Packing Rule Name" at bounding box center [431, 410] width 301 height 27
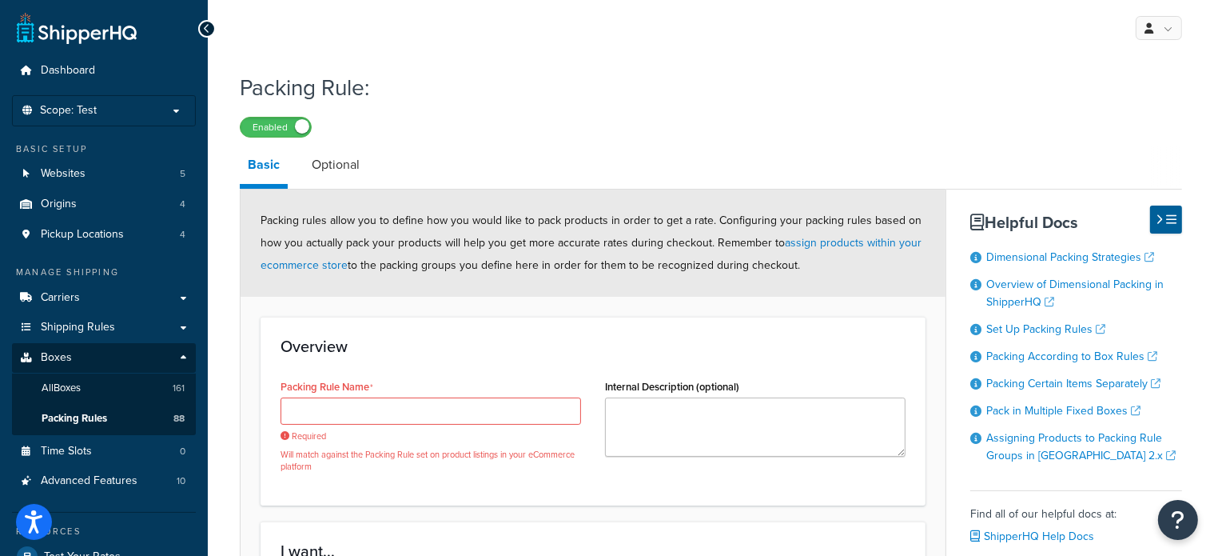
click at [356, 383] on label "Packing Rule Name" at bounding box center [327, 386] width 93 height 13
click at [356, 397] on input "Packing Rule Name" at bounding box center [431, 410] width 301 height 27
click at [360, 400] on input "Packing Rule Name" at bounding box center [431, 410] width 301 height 27
paste input "AMSS20047"
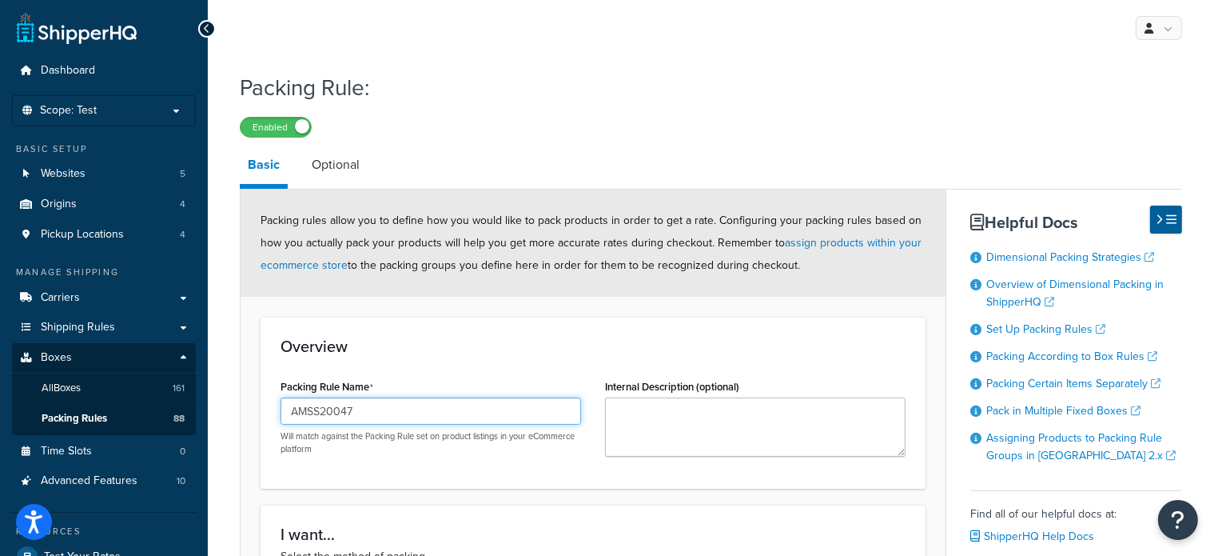
type input "AMSS20047"
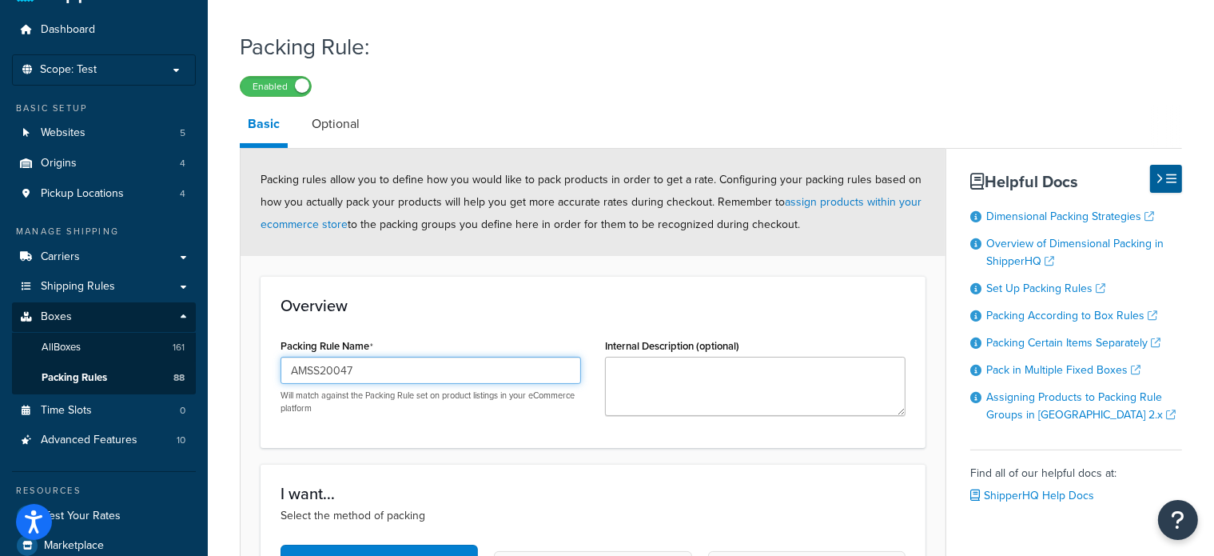
scroll to position [43, 0]
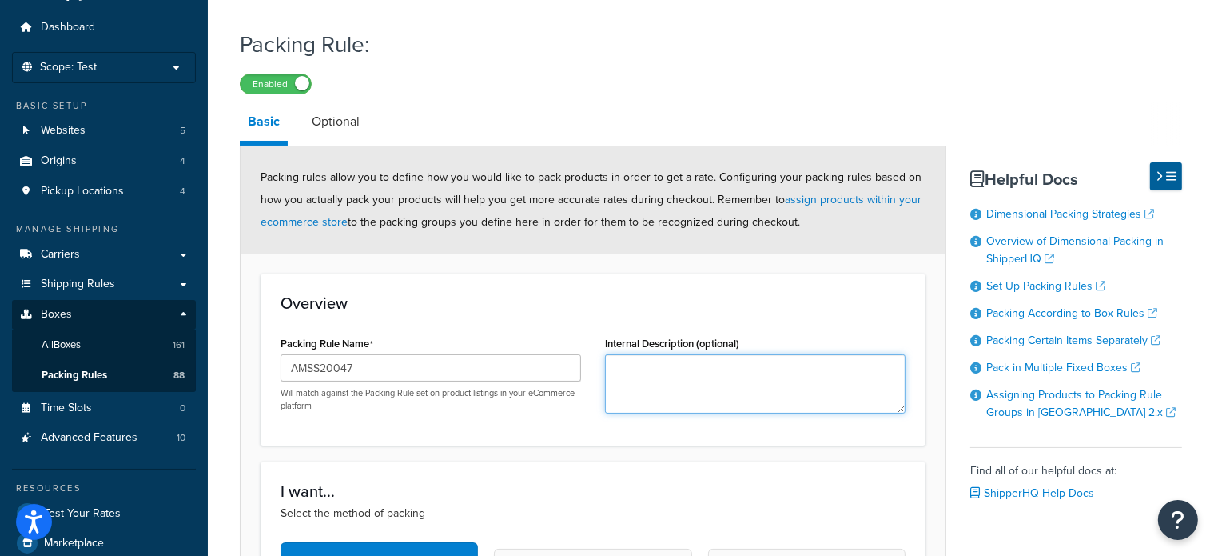
click at [655, 370] on textarea "Internal Description (optional)" at bounding box center [755, 383] width 301 height 59
paste textarea "Lower Cab Kit"
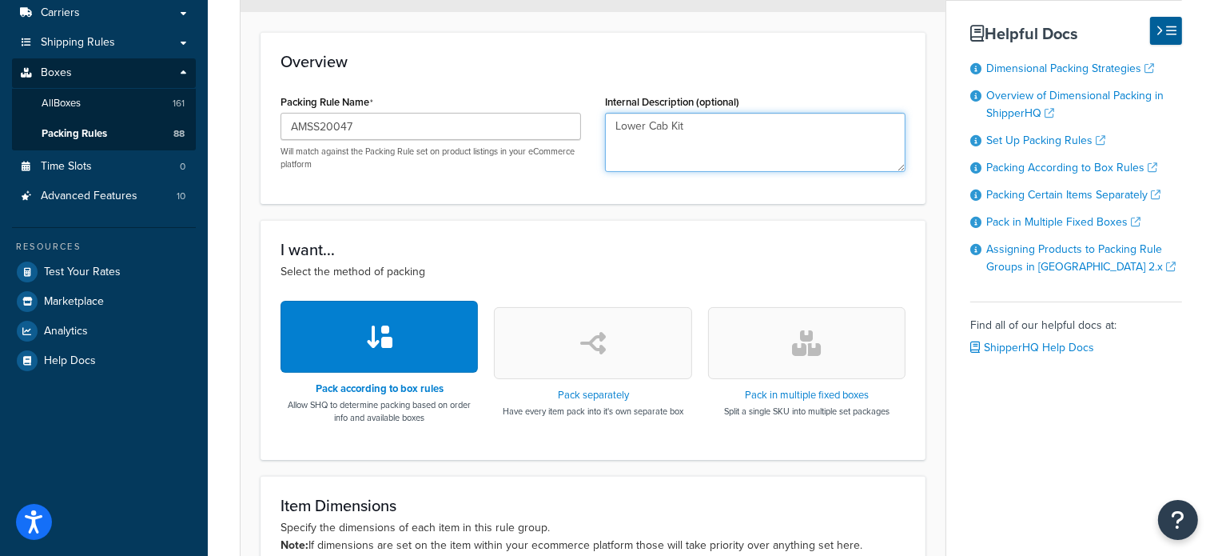
scroll to position [297, 0]
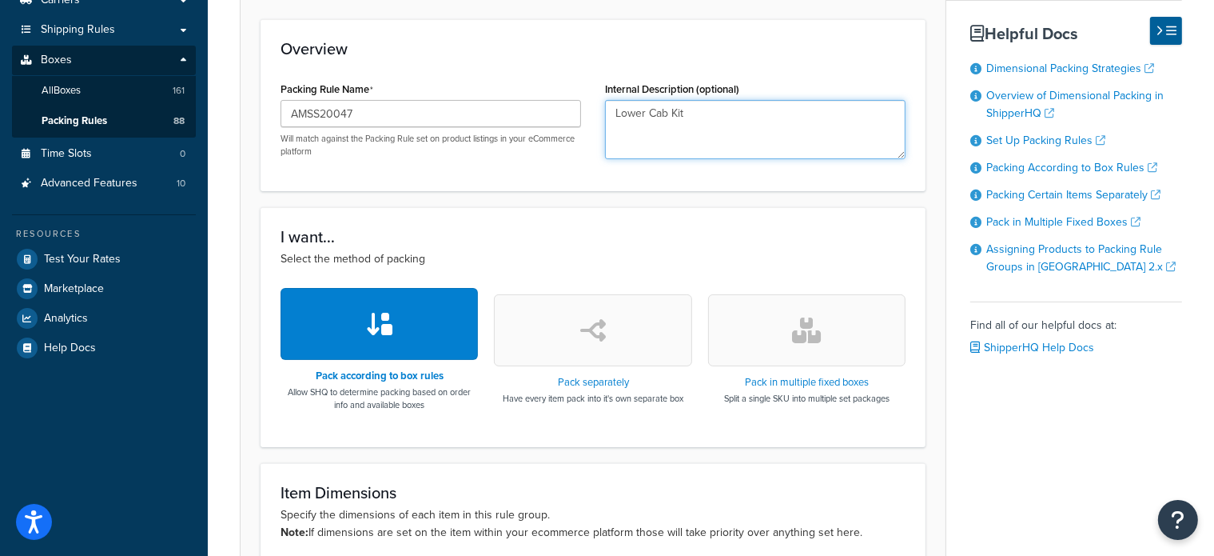
type textarea "Lower Cab Kit"
drag, startPoint x: 865, startPoint y: 319, endPoint x: 792, endPoint y: 351, distance: 79.5
click at [792, 351] on button "button" at bounding box center [806, 330] width 197 height 72
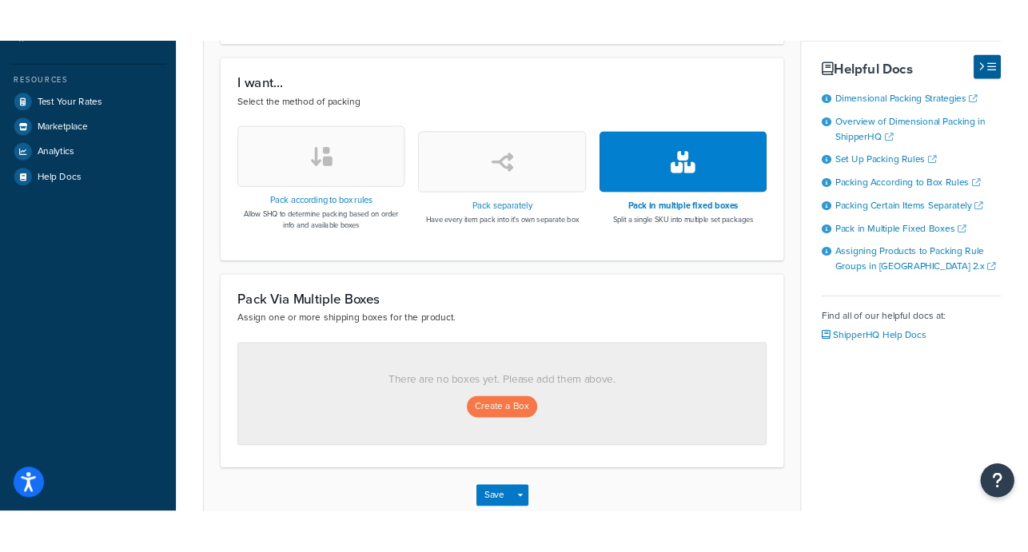
scroll to position [527, 0]
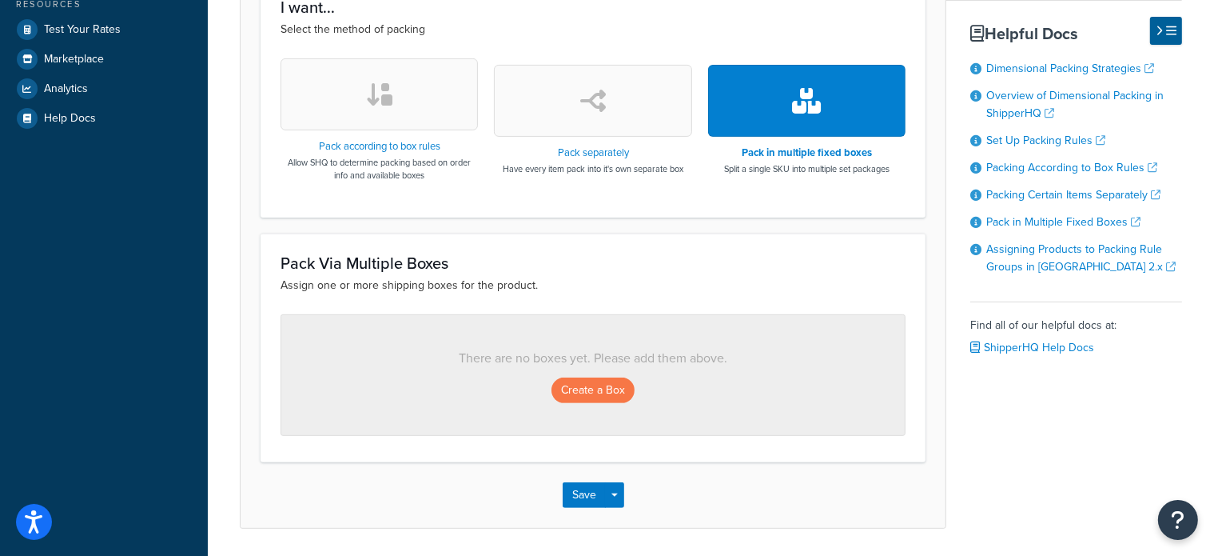
click at [1020, 357] on div "Find all of our helpful docs at: ShipperHQ Help Docs" at bounding box center [1076, 330] width 212 height 58
click at [576, 379] on button "Create a Box" at bounding box center [593, 390] width 83 height 26
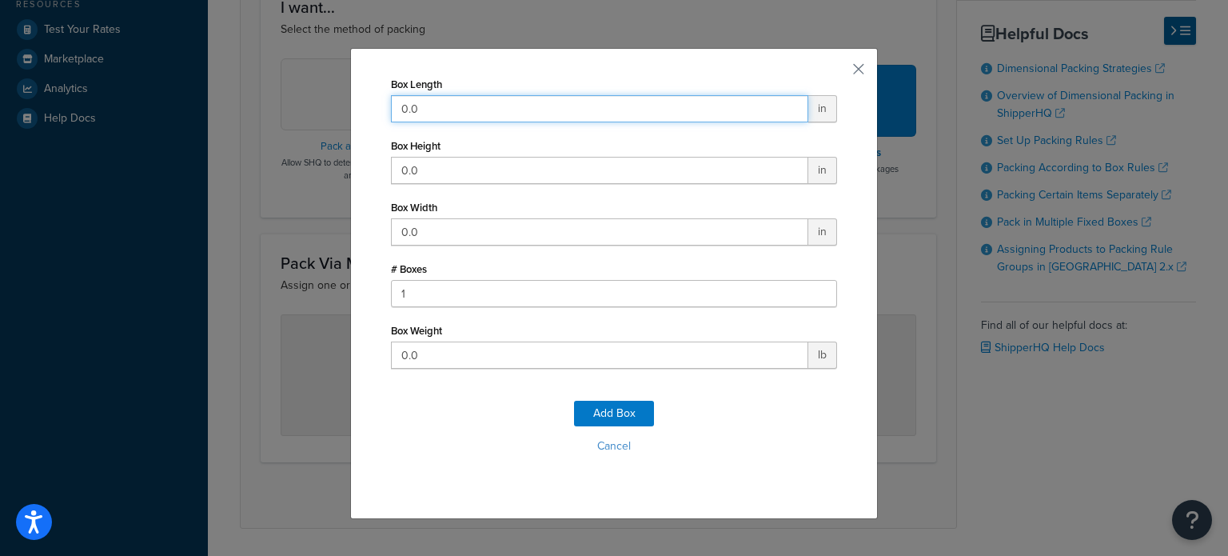
click at [547, 99] on input "0.0" at bounding box center [599, 108] width 417 height 27
type input "0"
type input "43"
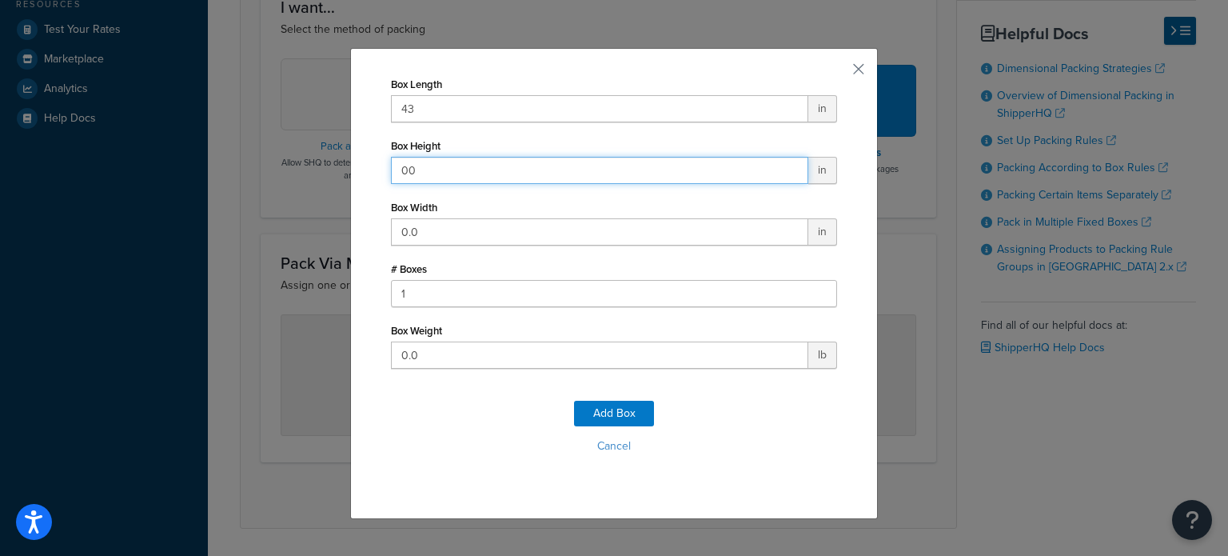
click at [476, 162] on input "00" at bounding box center [599, 170] width 417 height 27
type input "0"
type input "21"
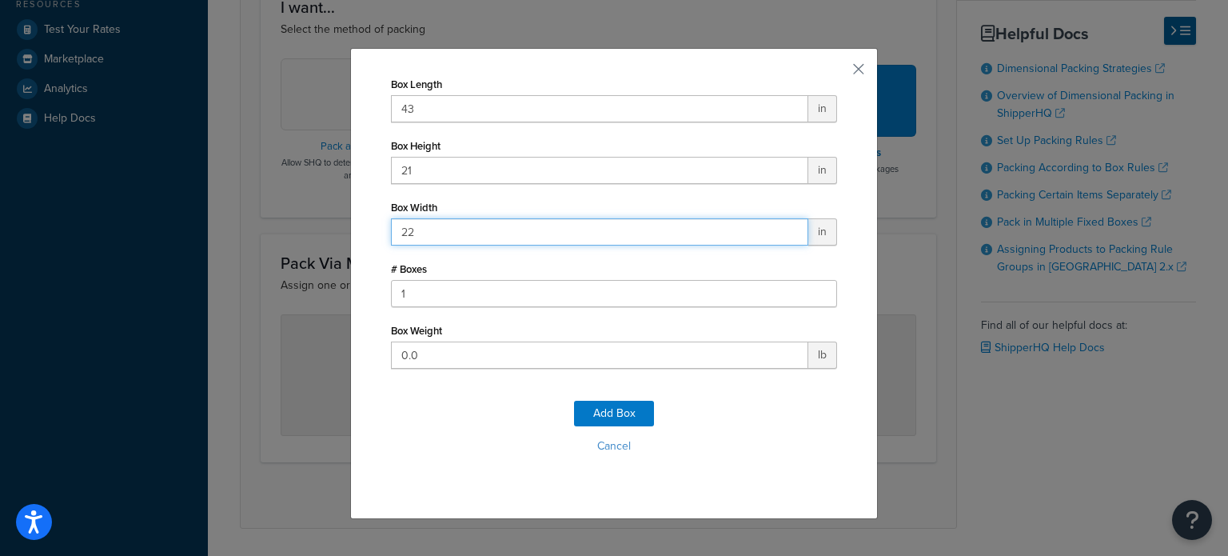
type input "22"
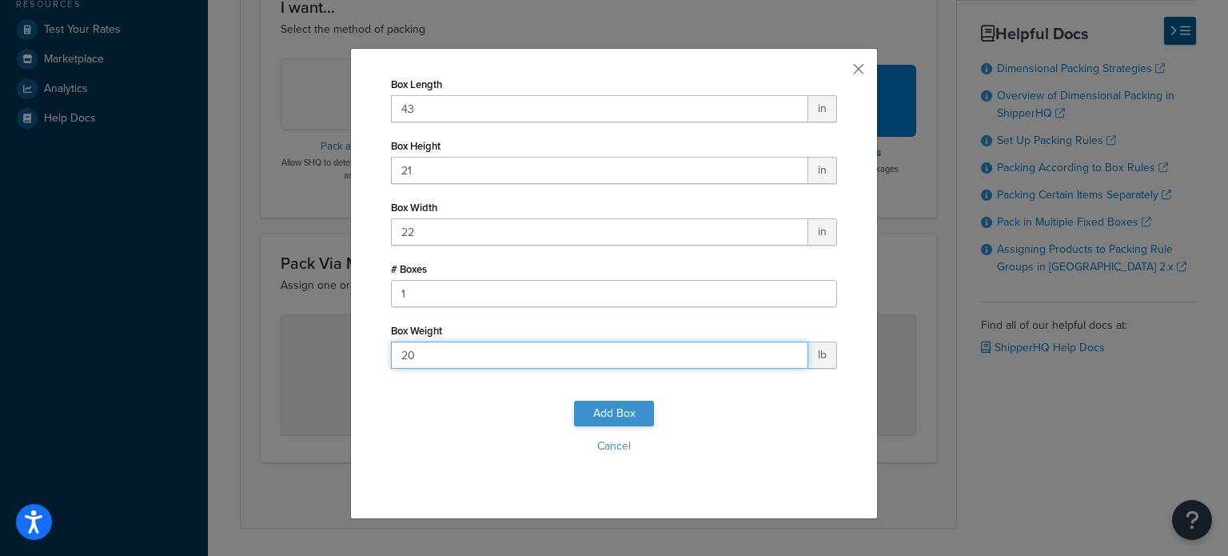
type input "20"
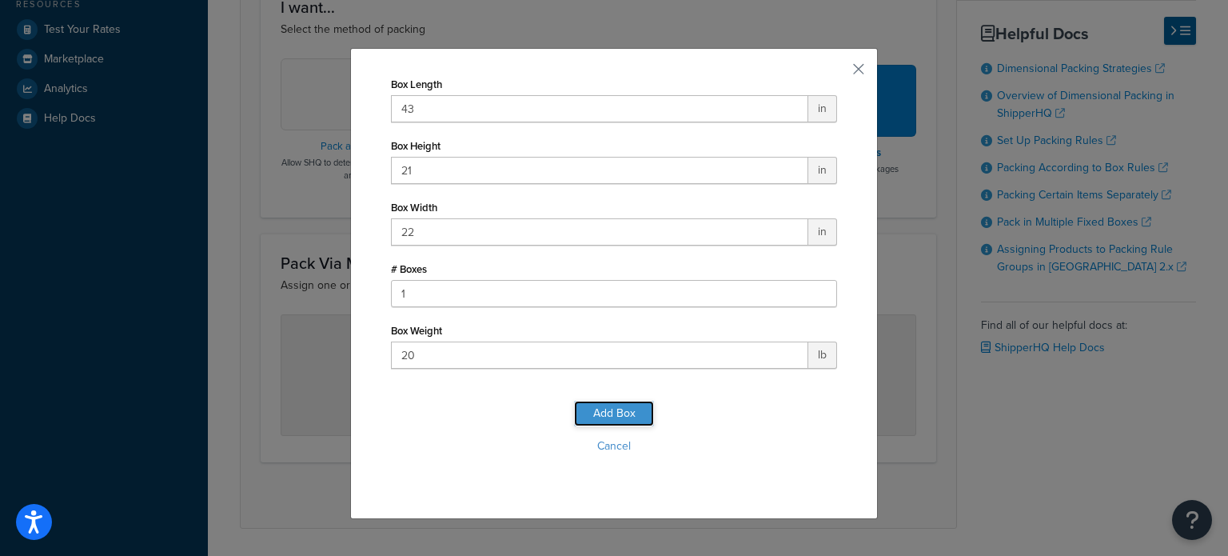
click at [621, 411] on button "Add Box" at bounding box center [614, 413] width 80 height 26
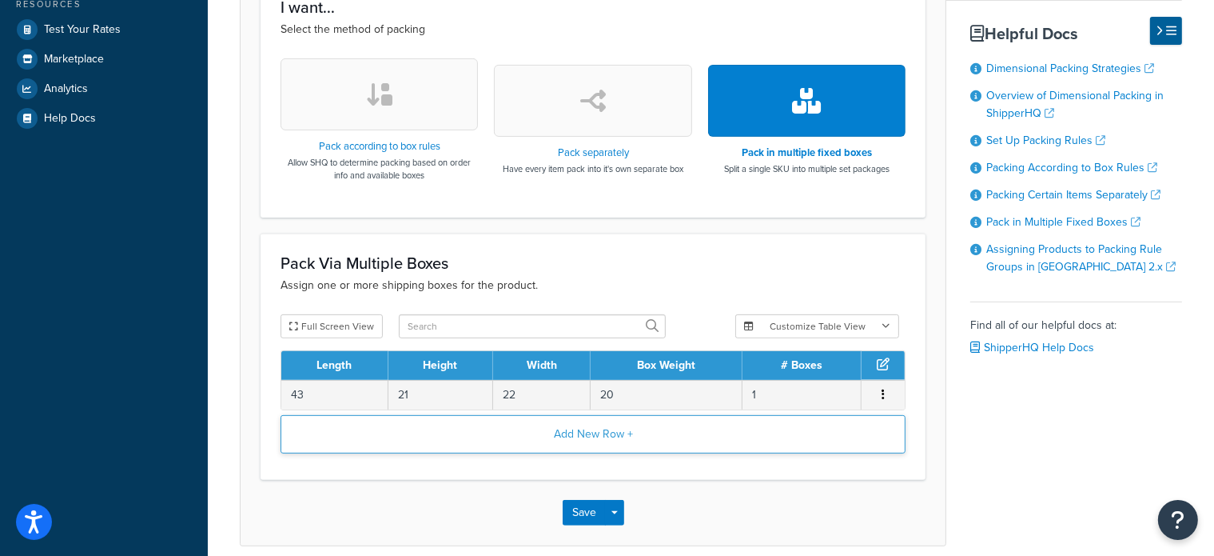
click at [607, 435] on button "Add New Row +" at bounding box center [593, 434] width 625 height 38
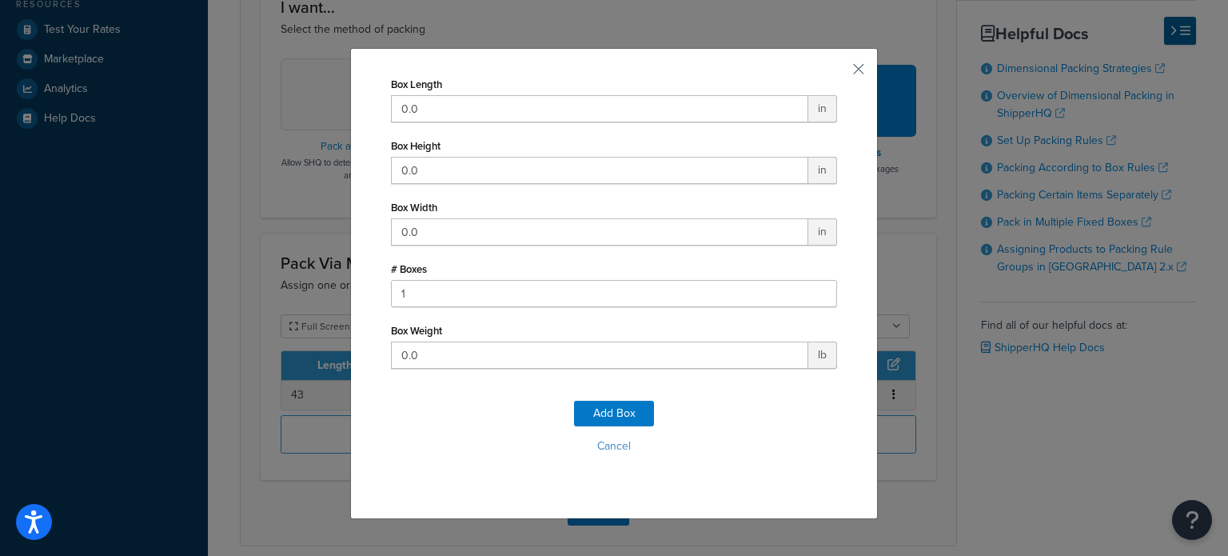
click at [531, 337] on div "Box Weight 0.0 lb" at bounding box center [614, 344] width 446 height 50
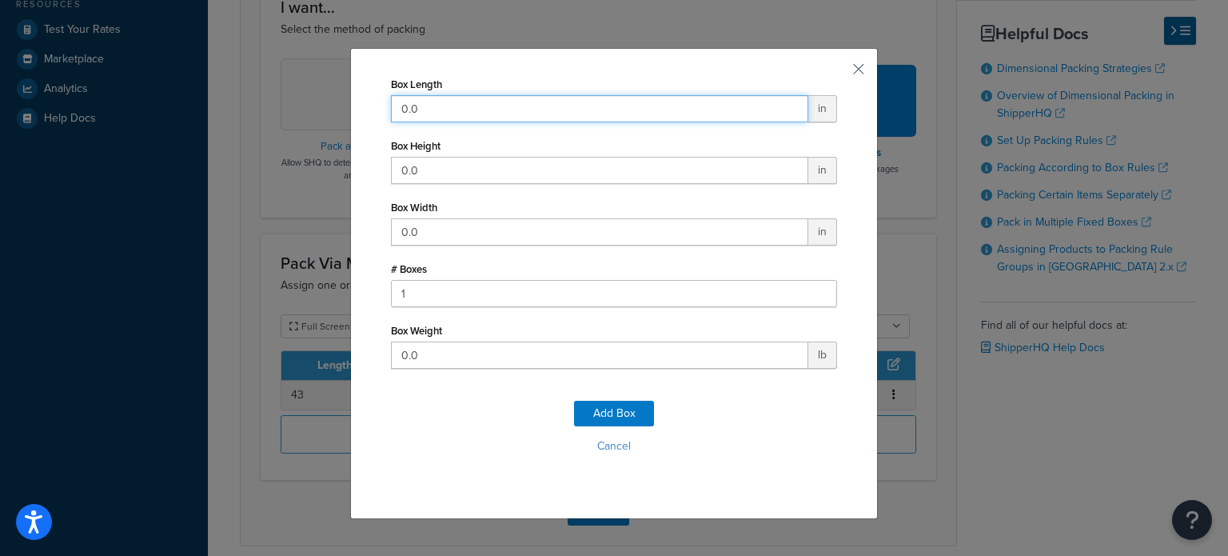
click at [471, 110] on input "0.0" at bounding box center [599, 108] width 417 height 27
type input "42"
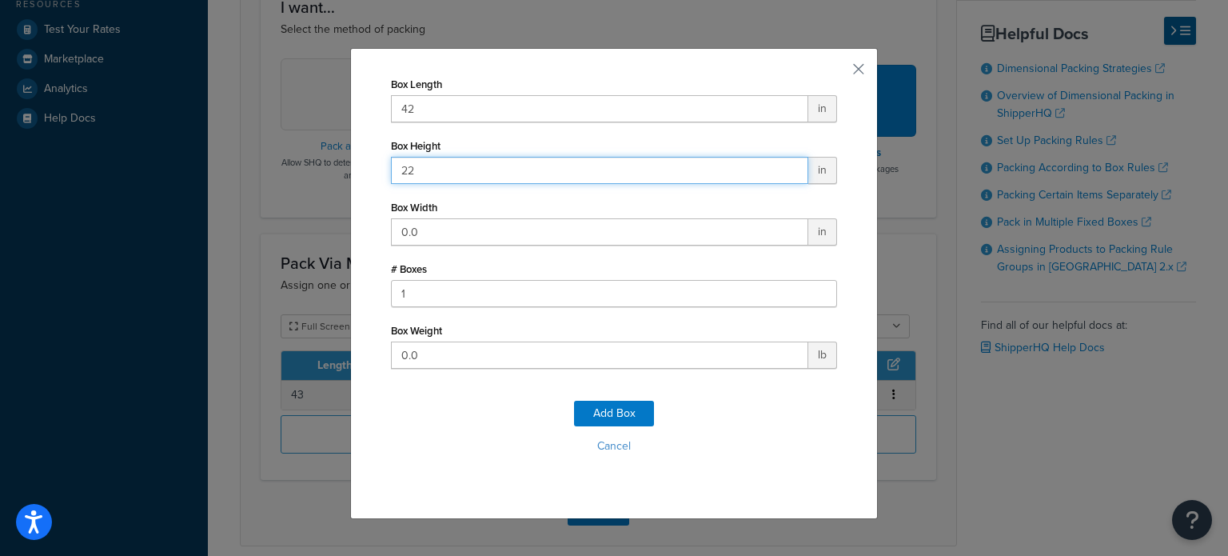
type input "22"
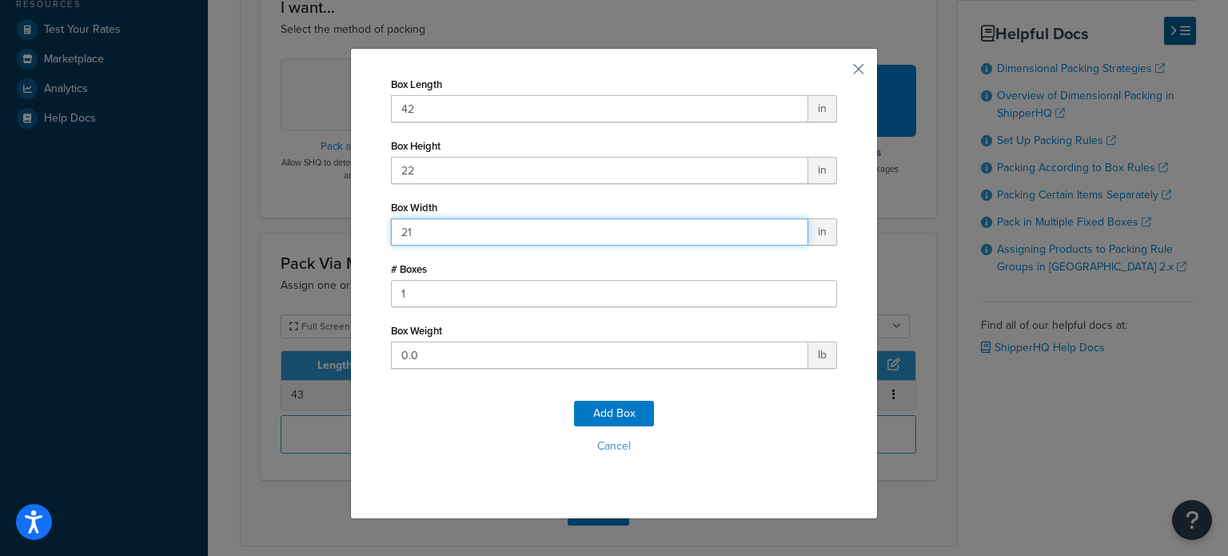
type input "21"
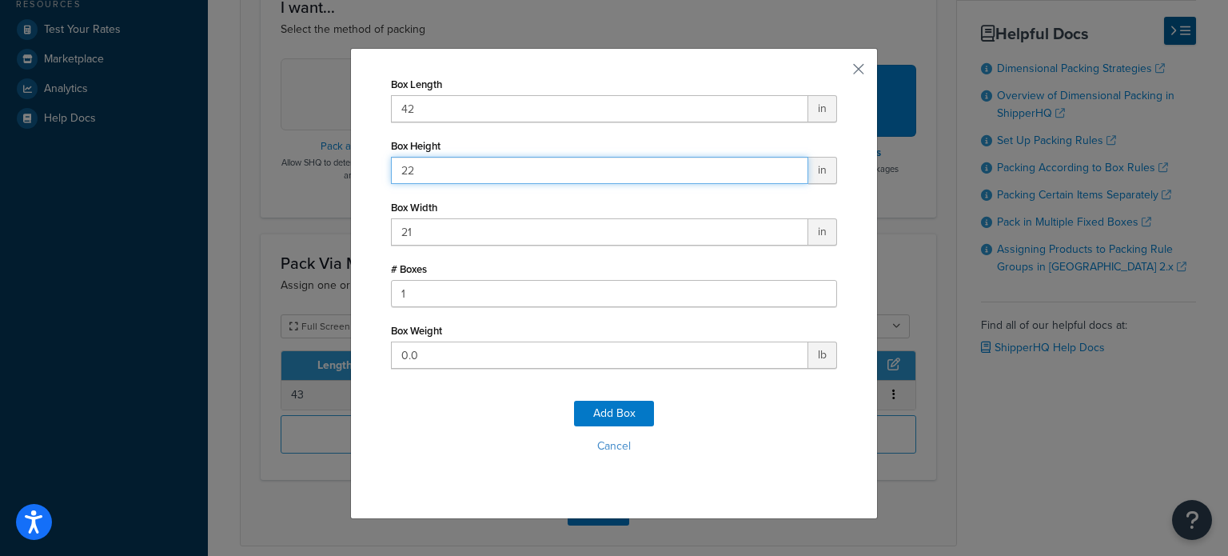
click at [431, 167] on input "22" at bounding box center [599, 170] width 417 height 27
type input "21"
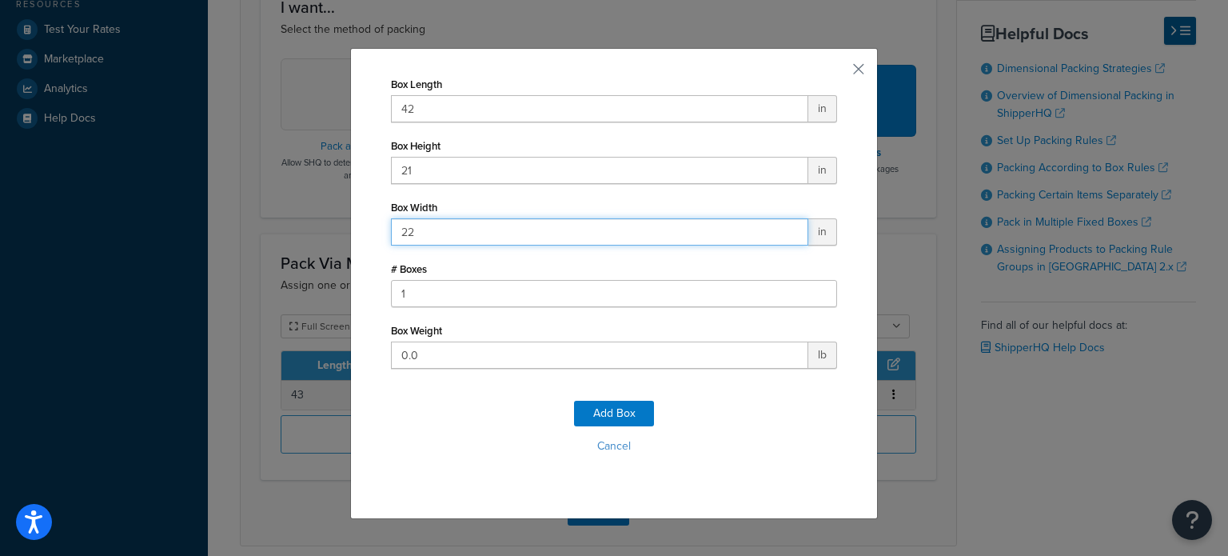
type input "22"
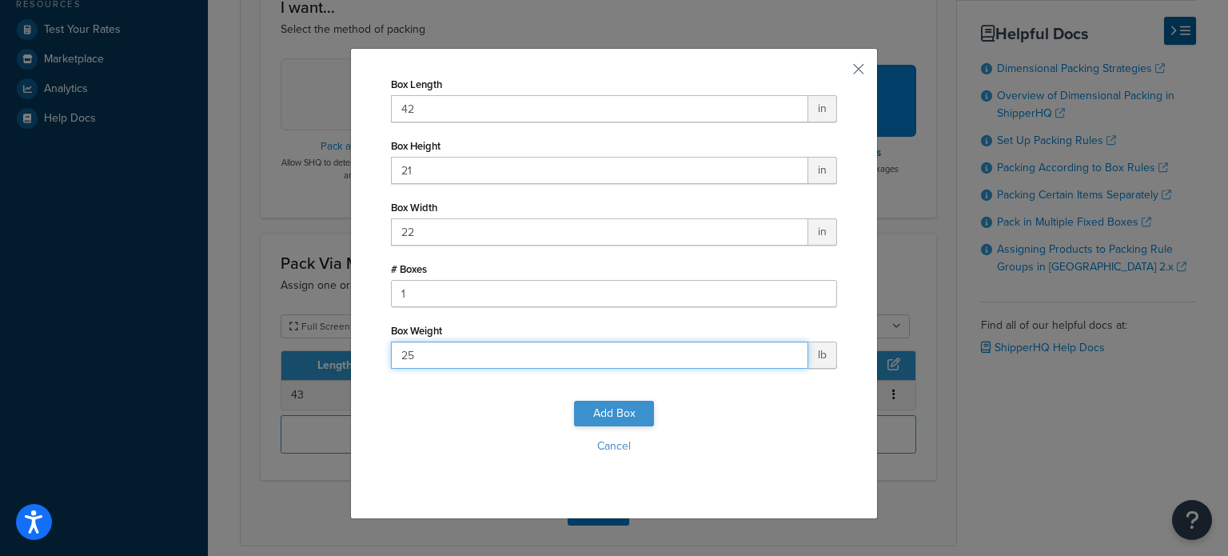
type input "25"
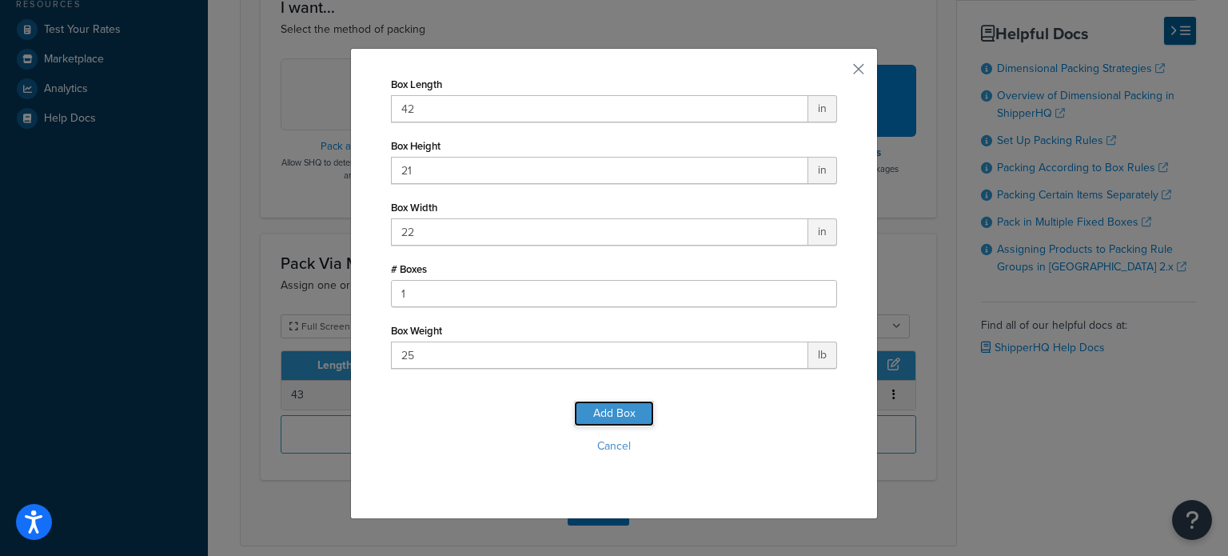
click at [605, 410] on button "Add Box" at bounding box center [614, 413] width 80 height 26
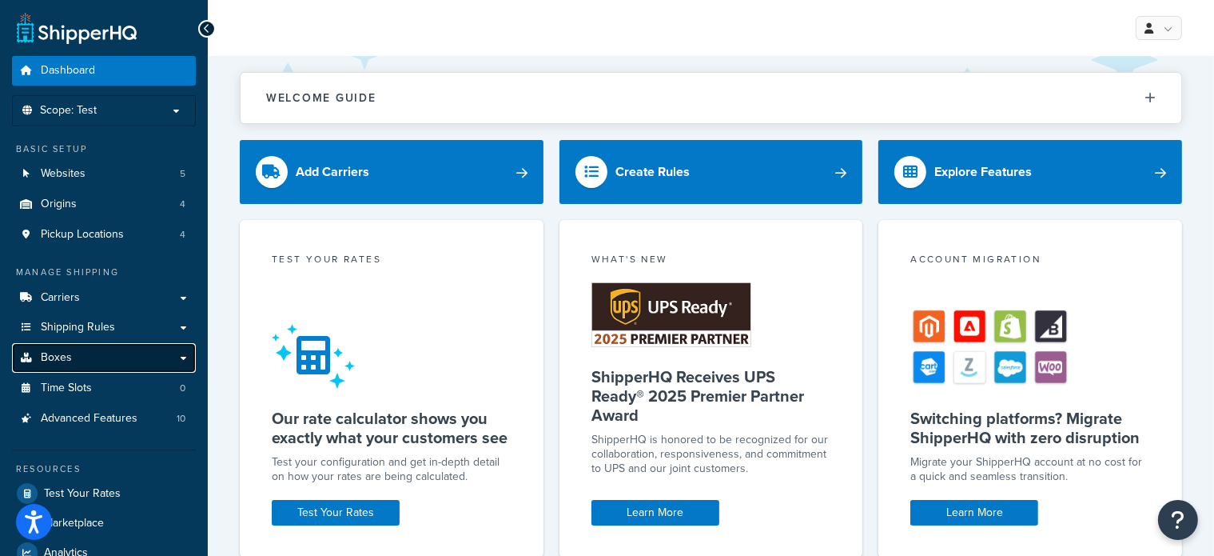
drag, startPoint x: 81, startPoint y: 368, endPoint x: 48, endPoint y: 356, distance: 34.9
click at [48, 356] on span "Boxes" at bounding box center [56, 358] width 31 height 14
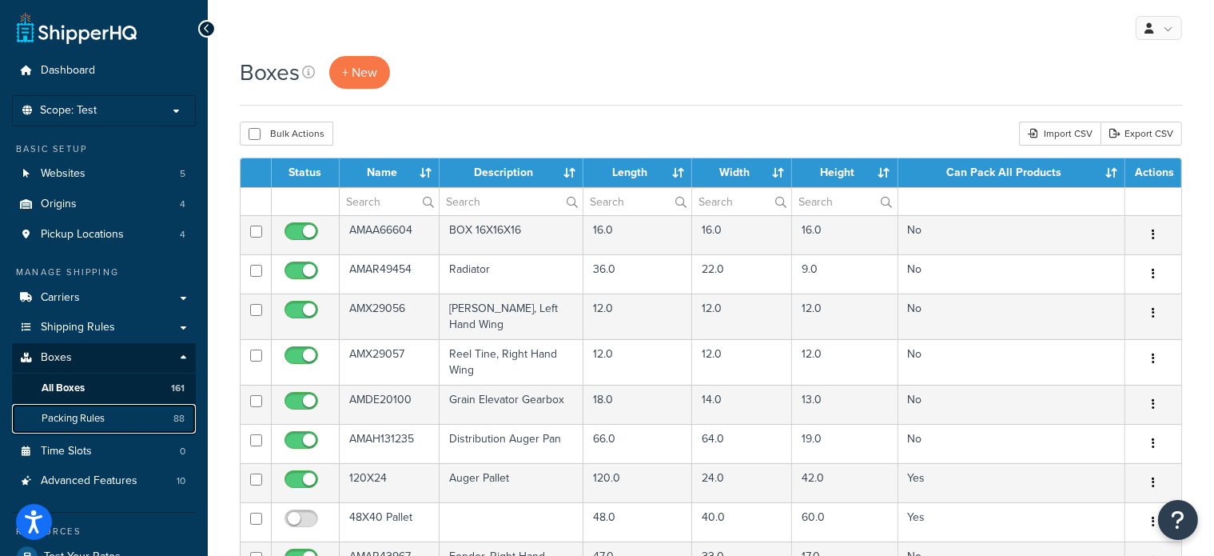
click at [141, 407] on link "Packing Rules 88" at bounding box center [104, 419] width 184 height 30
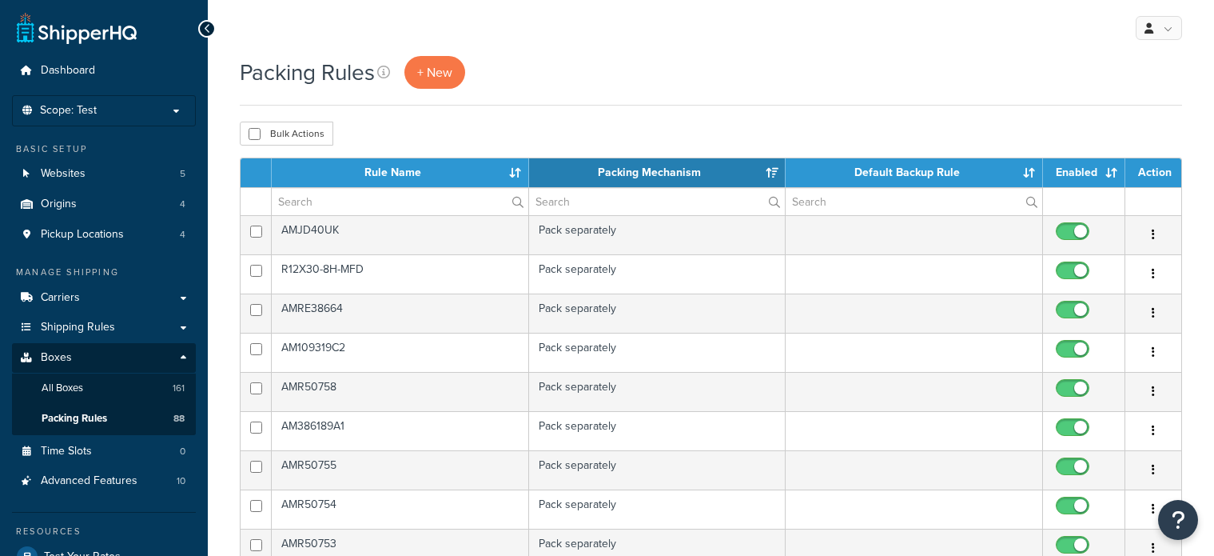
select select "15"
click at [391, 205] on input "text" at bounding box center [400, 201] width 257 height 27
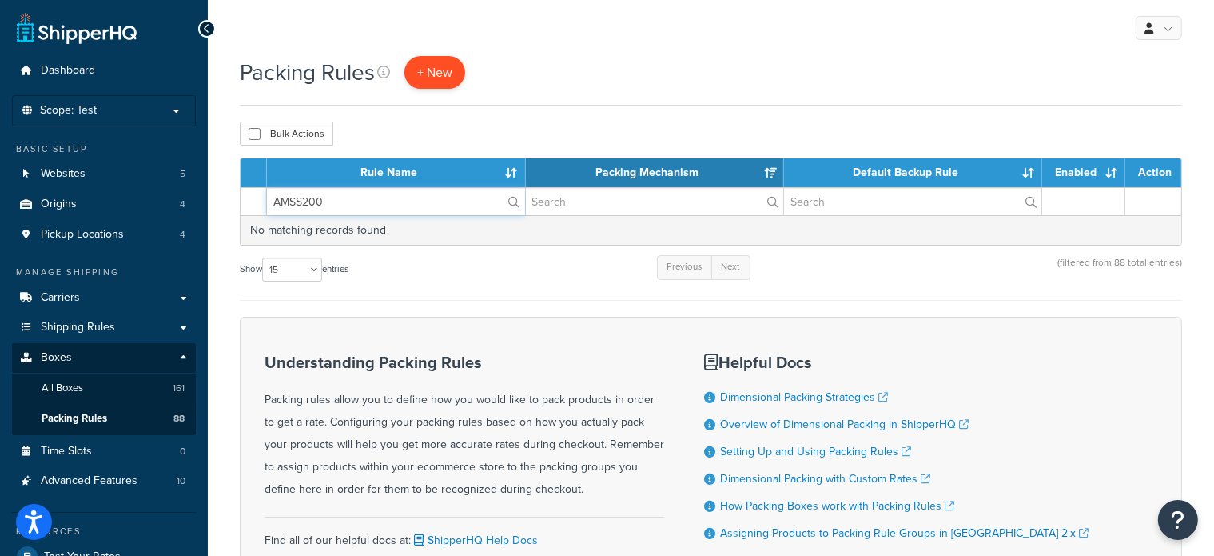
type input "AMSS200"
click at [445, 73] on span "+ New" at bounding box center [434, 72] width 35 height 18
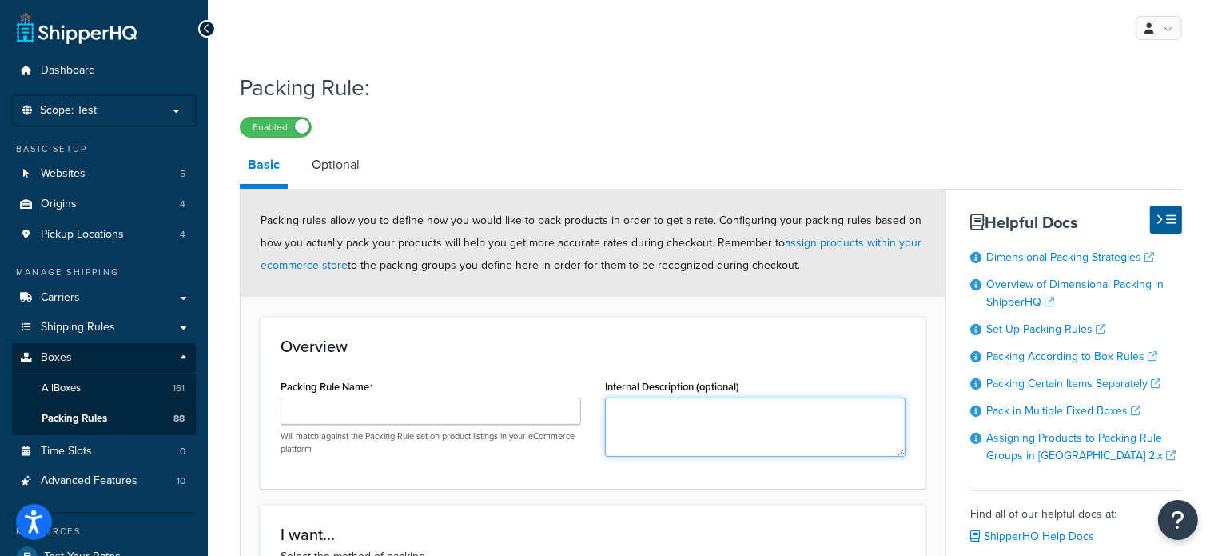
click at [627, 412] on textarea "Internal Description (optional)" at bounding box center [755, 426] width 301 height 59
paste textarea "Lower Cab Kit"
type textarea "Lower Cab Kit"
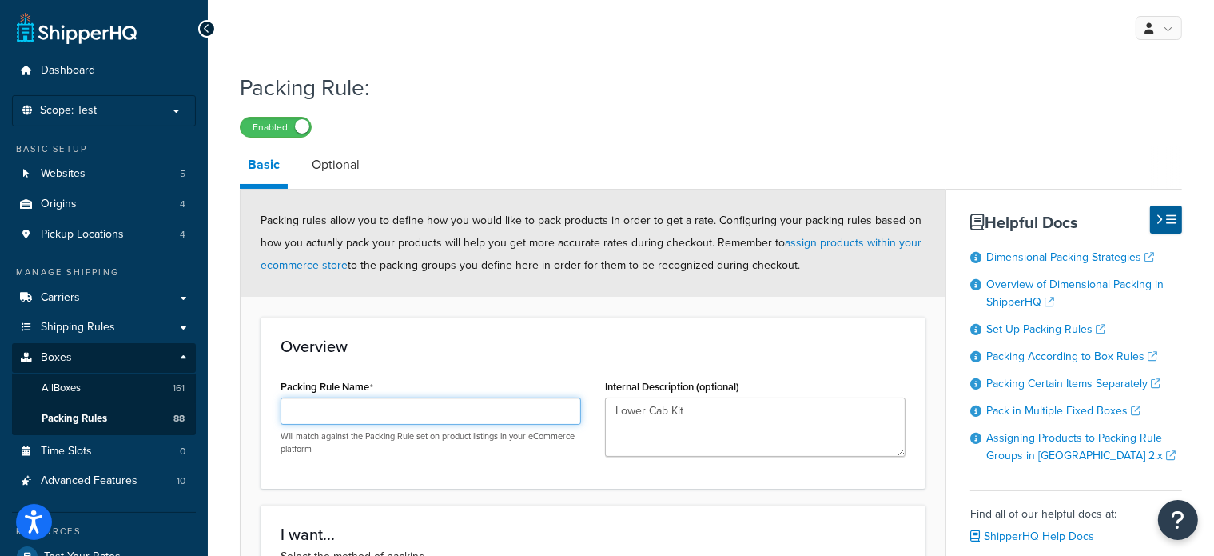
click at [457, 408] on input "Packing Rule Name" at bounding box center [431, 410] width 301 height 27
paste input "AMSS20047"
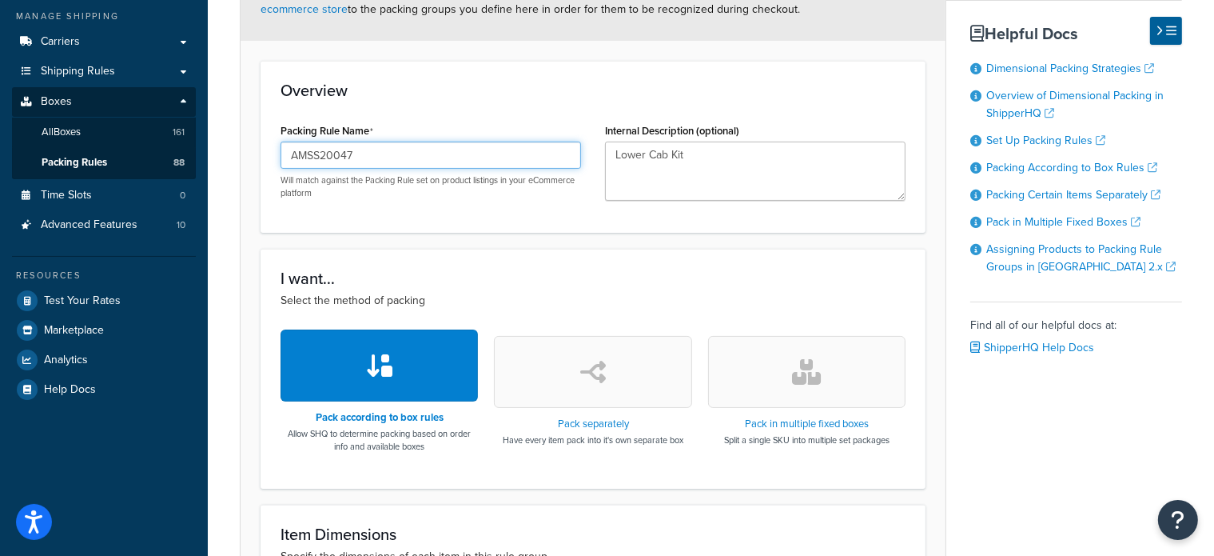
scroll to position [260, 0]
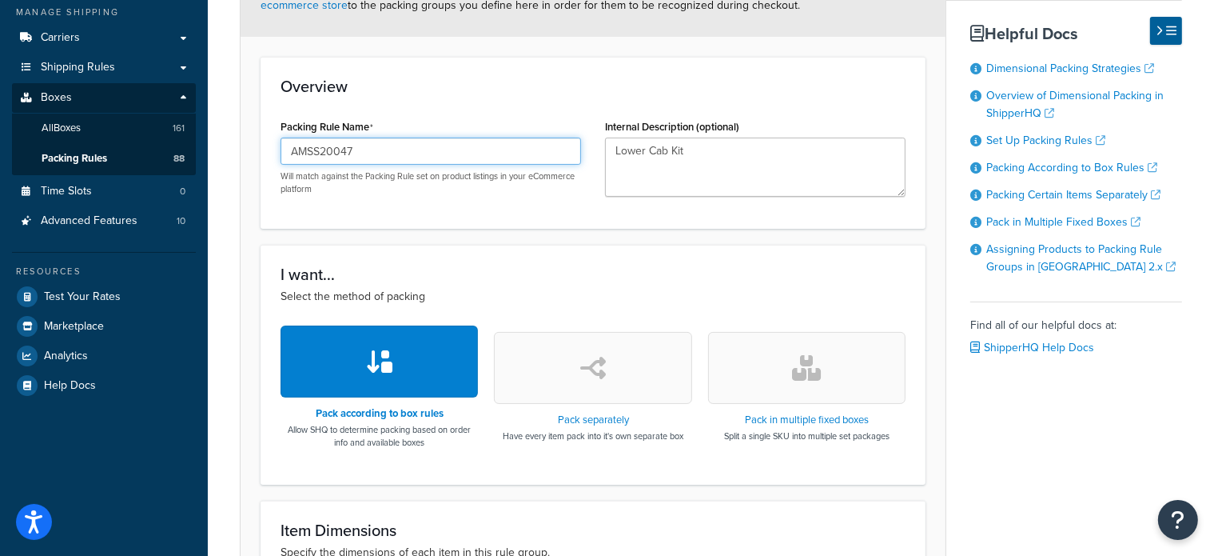
type input "AMSS20047"
click at [850, 390] on button "button" at bounding box center [806, 368] width 197 height 72
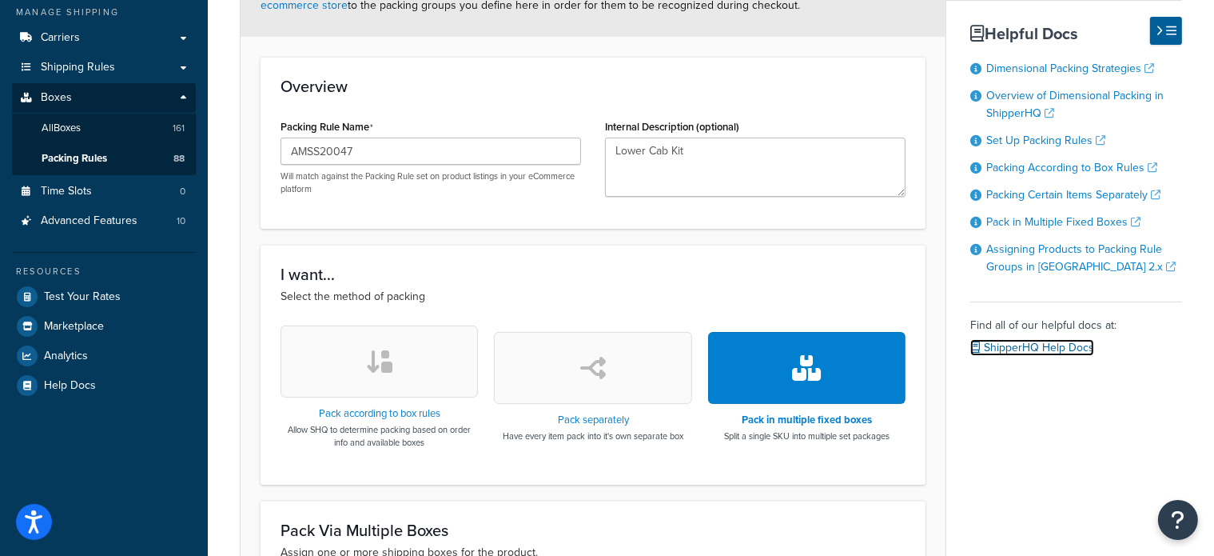
click at [1053, 351] on link "ShipperHQ Help Docs" at bounding box center [1032, 347] width 124 height 17
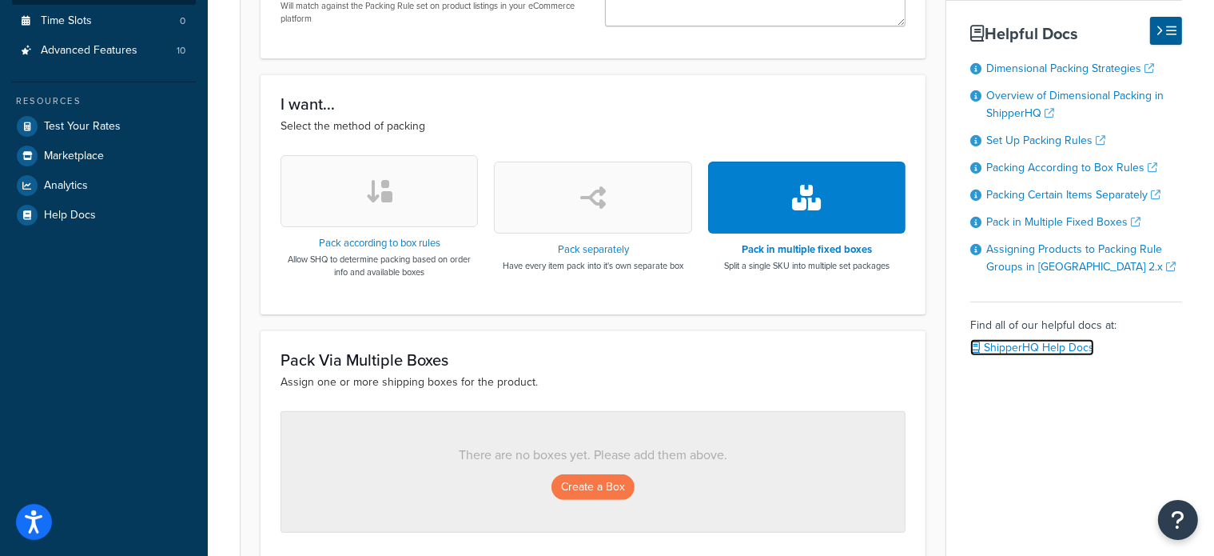
scroll to position [420, 0]
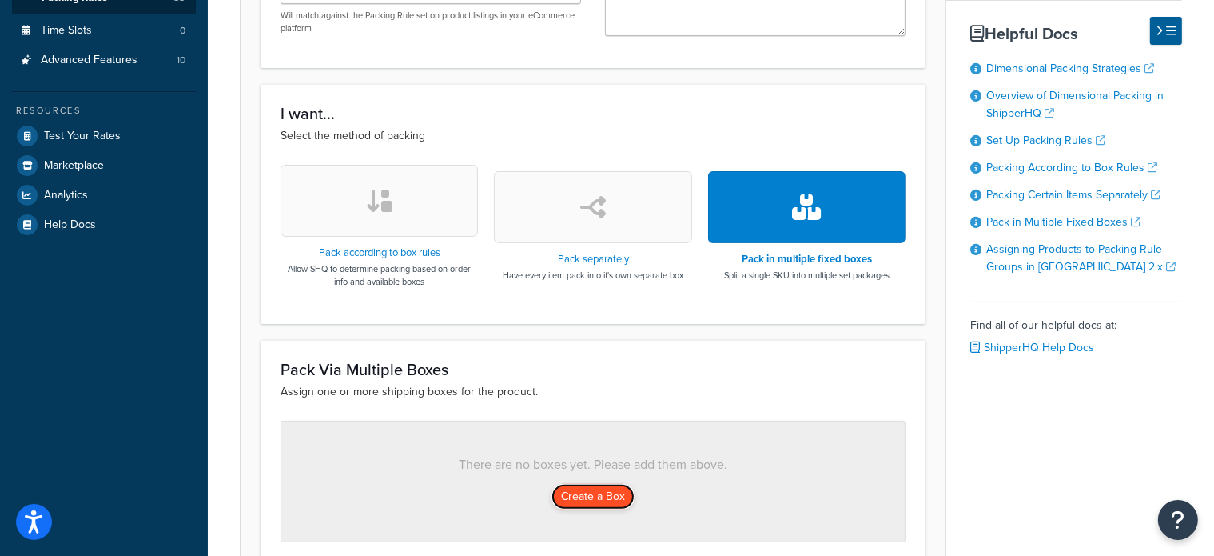
click at [601, 493] on button "Create a Box" at bounding box center [593, 497] width 83 height 26
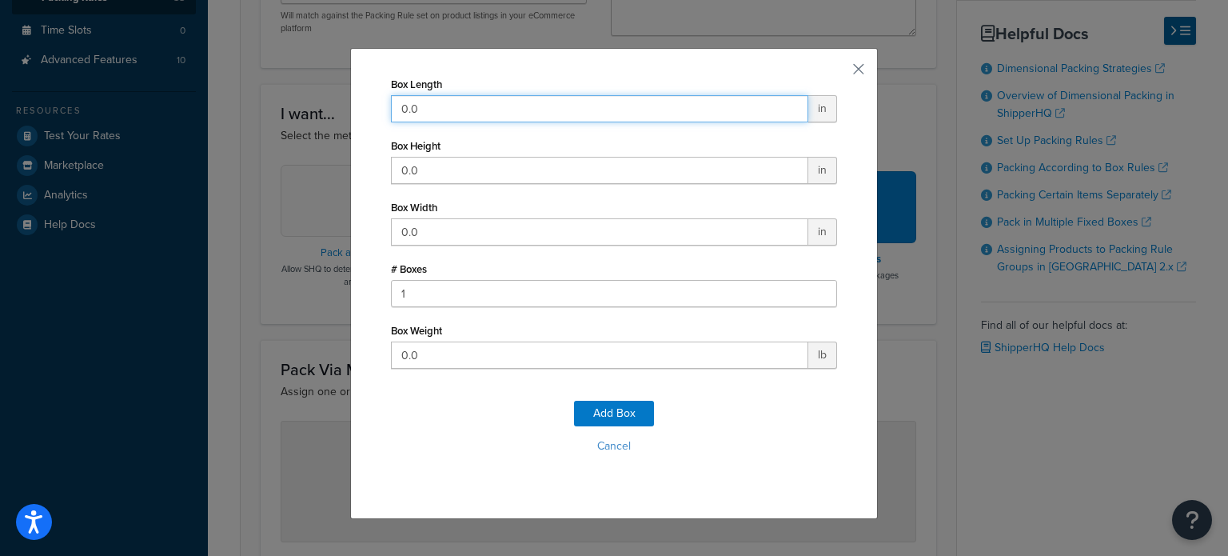
click at [438, 114] on input "0.0" at bounding box center [599, 108] width 417 height 27
type input "0"
type input "43"
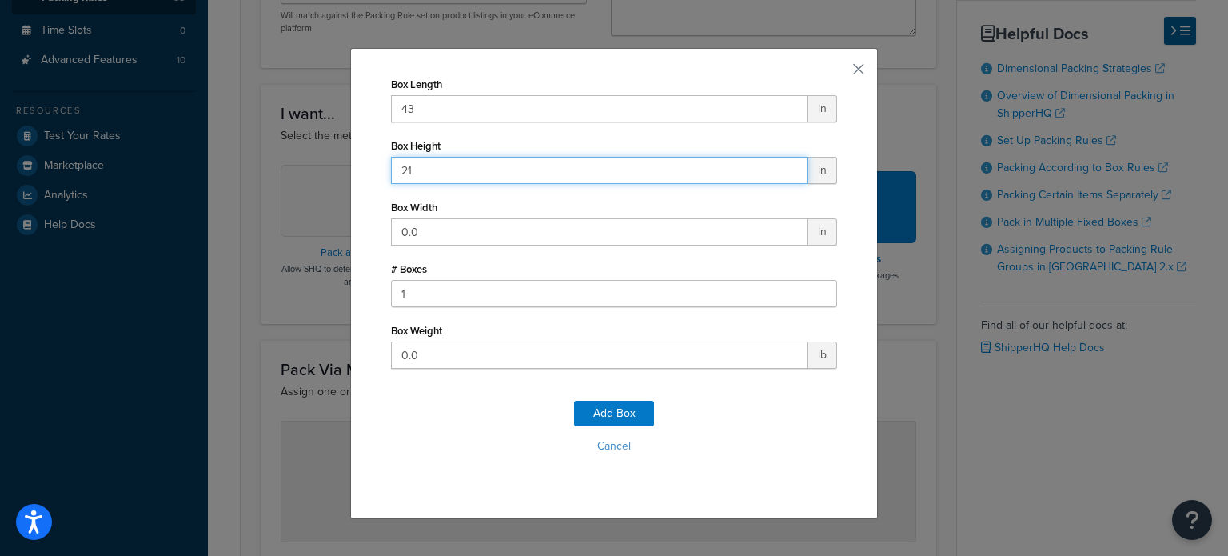
type input "21"
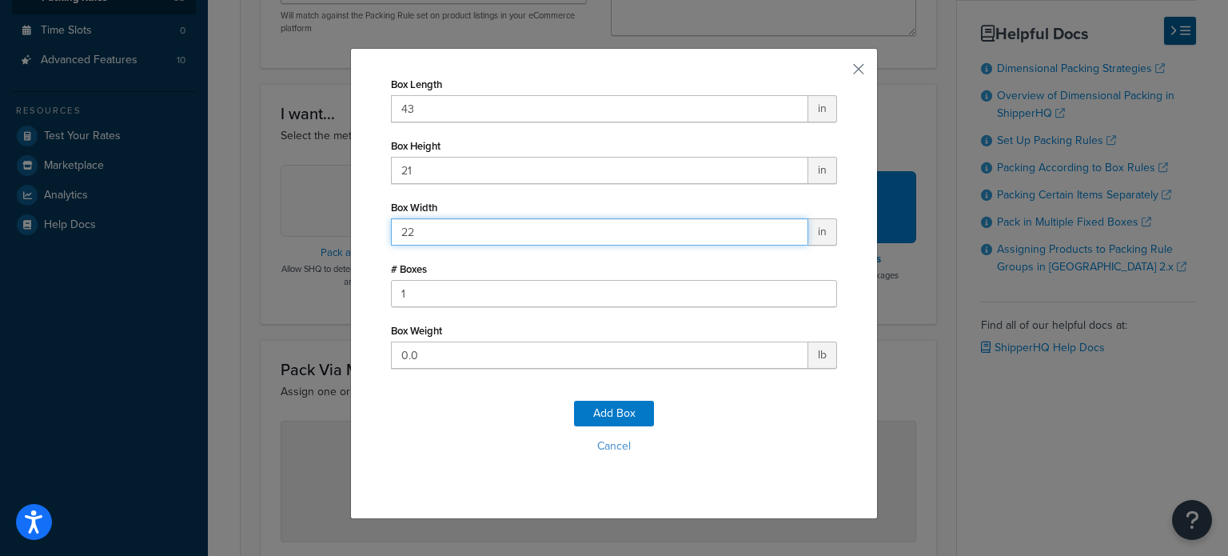
type input "22"
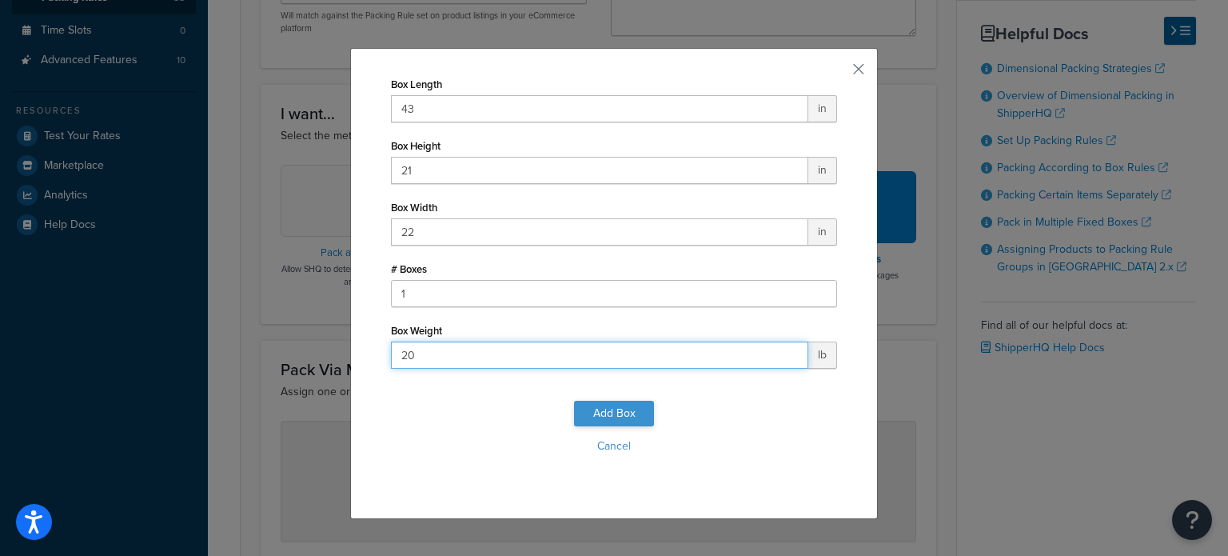
type input "20"
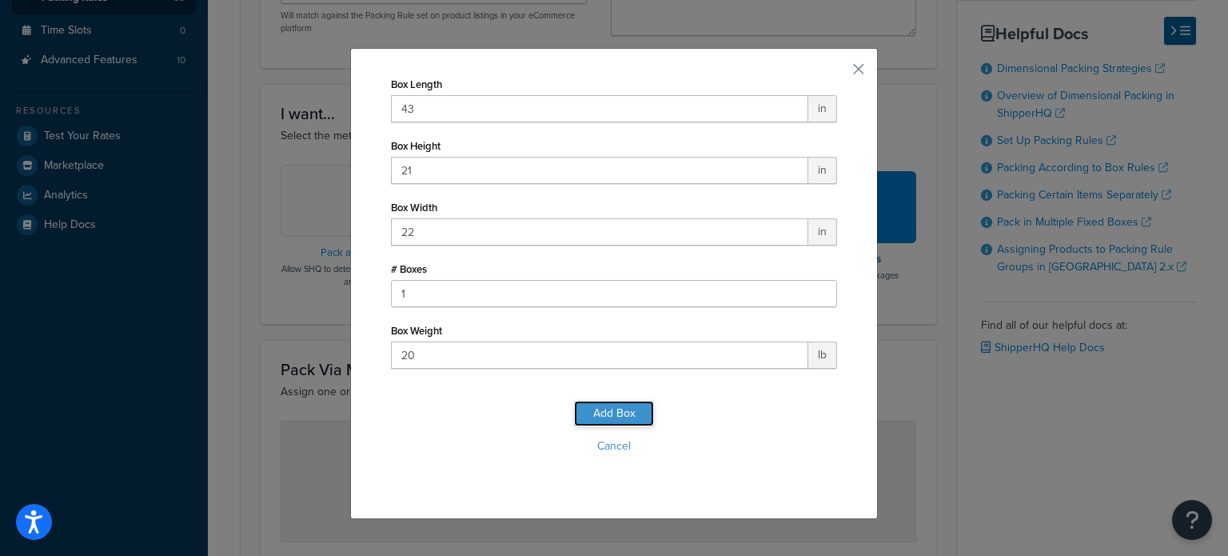
click at [603, 400] on button "Add Box" at bounding box center [614, 413] width 80 height 26
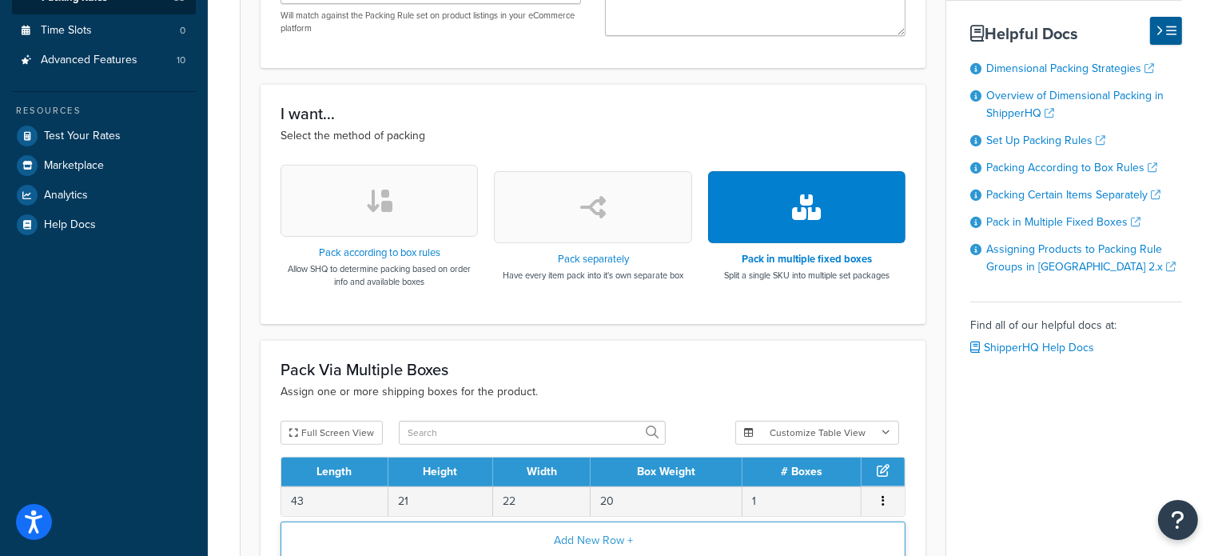
click at [591, 540] on button "Add New Row +" at bounding box center [593, 540] width 625 height 38
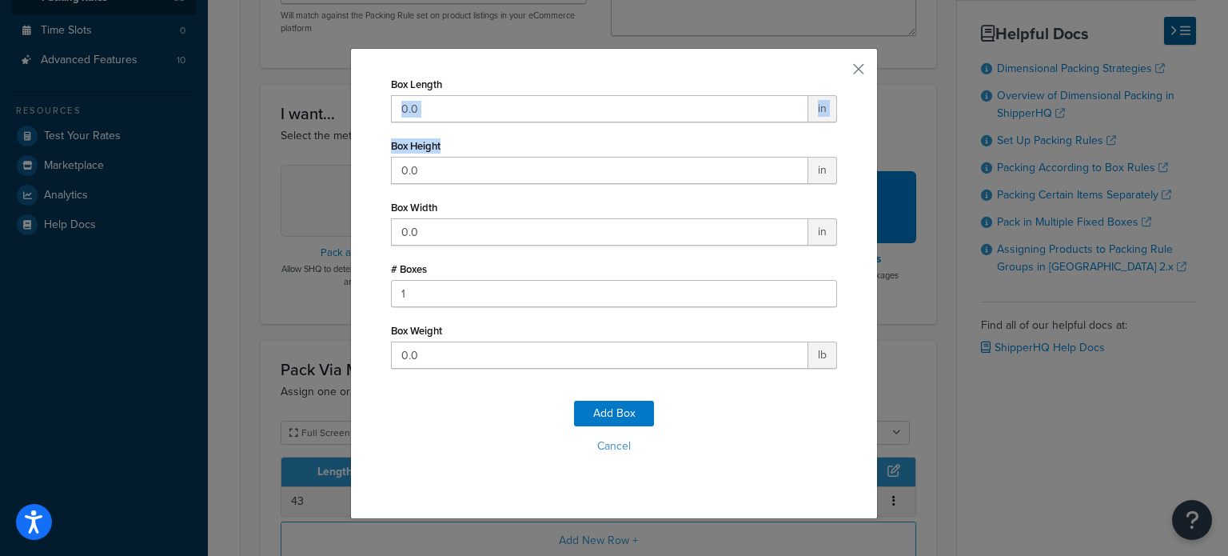
drag, startPoint x: 505, startPoint y: 137, endPoint x: 492, endPoint y: 119, distance: 22.9
click at [492, 119] on div "Box Length 0.0 in Box Height 0.0 in Box Width 0.0 in # Boxes 1 Box Weight 0.0 lb" at bounding box center [614, 221] width 446 height 296
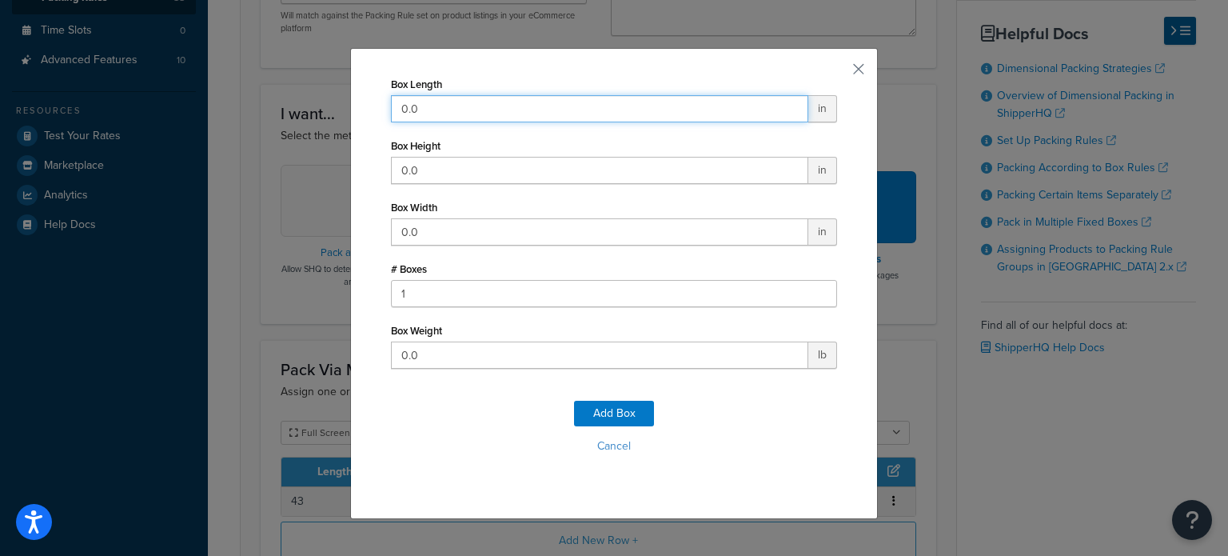
click at [488, 119] on input "0.0" at bounding box center [599, 108] width 417 height 27
type input "0"
type input "42"
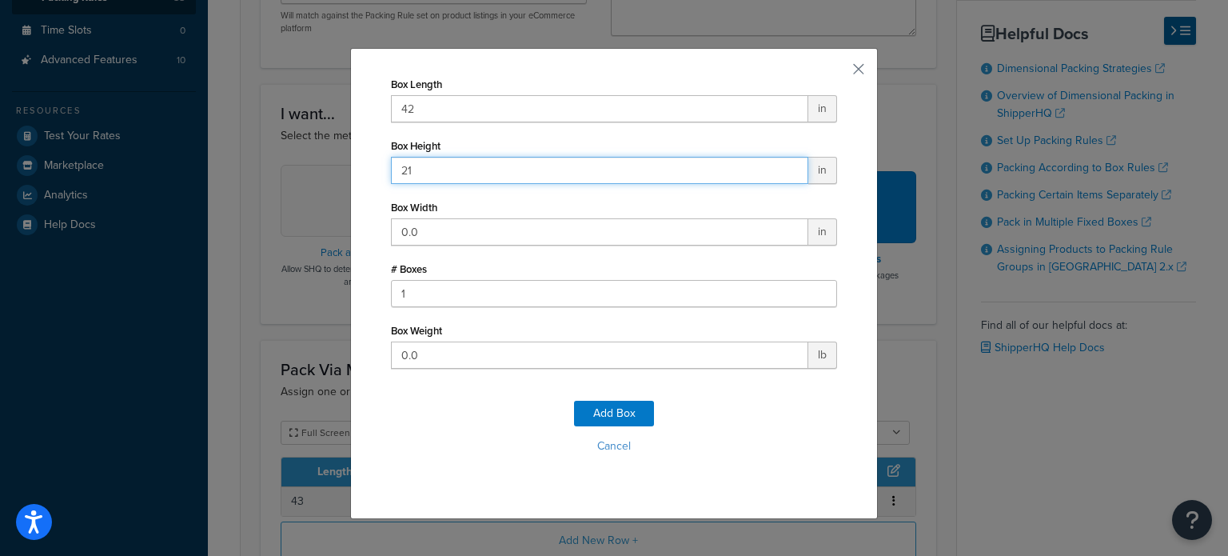
type input "21"
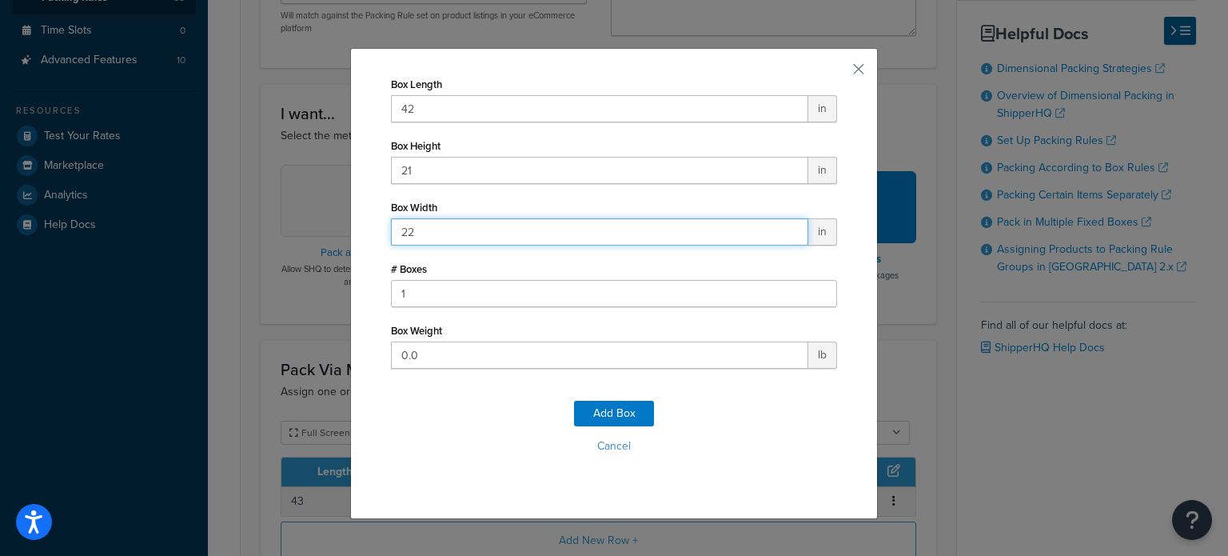
type input "22"
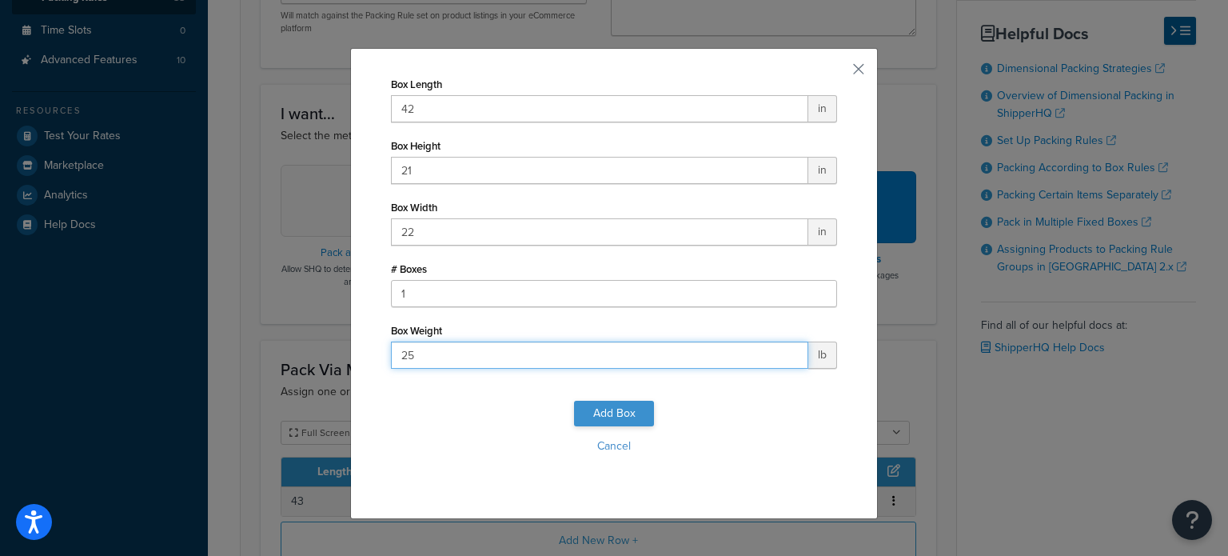
type input "25"
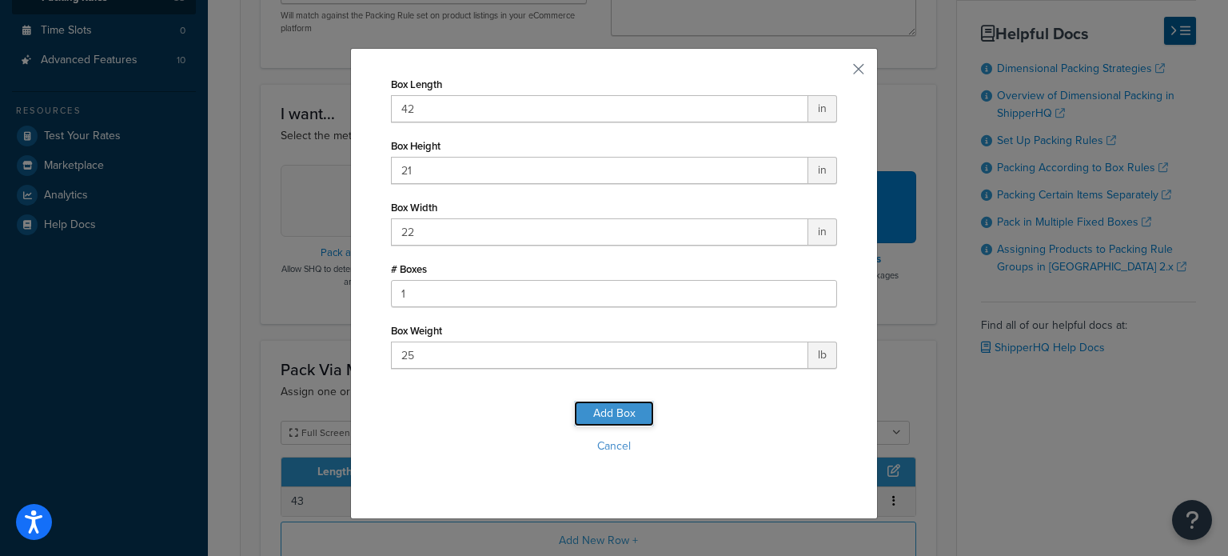
click at [591, 412] on button "Add Box" at bounding box center [614, 413] width 80 height 26
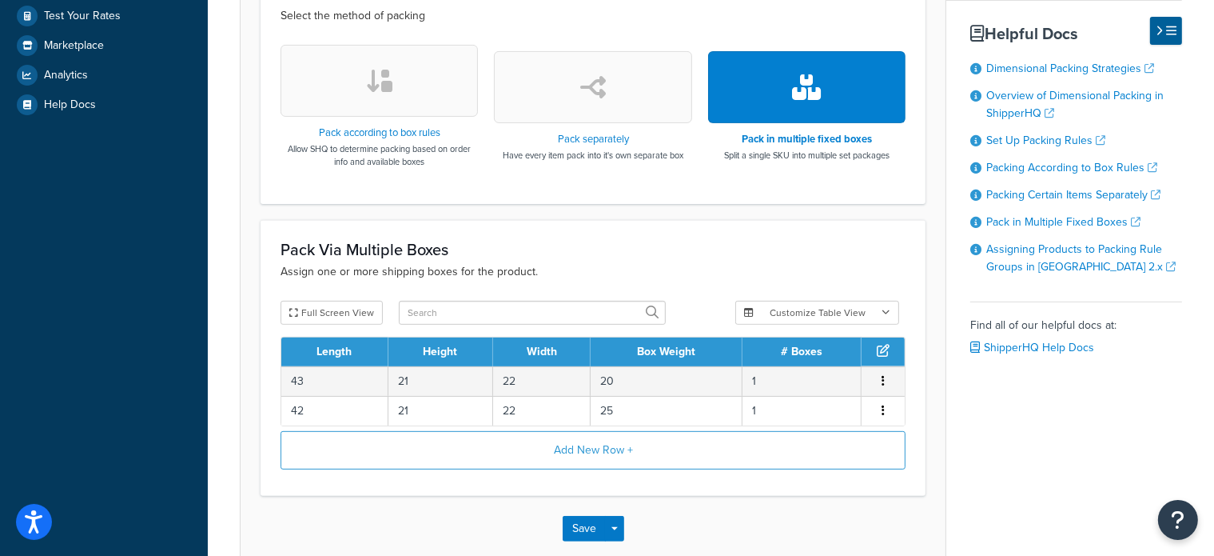
scroll to position [543, 0]
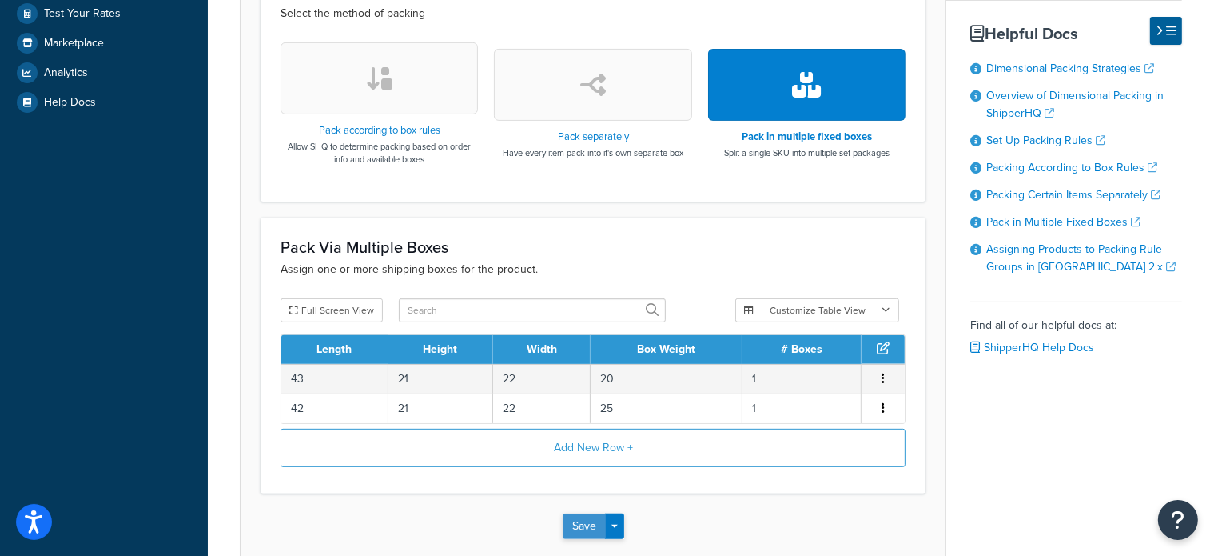
click at [595, 520] on button "Save" at bounding box center [584, 526] width 43 height 26
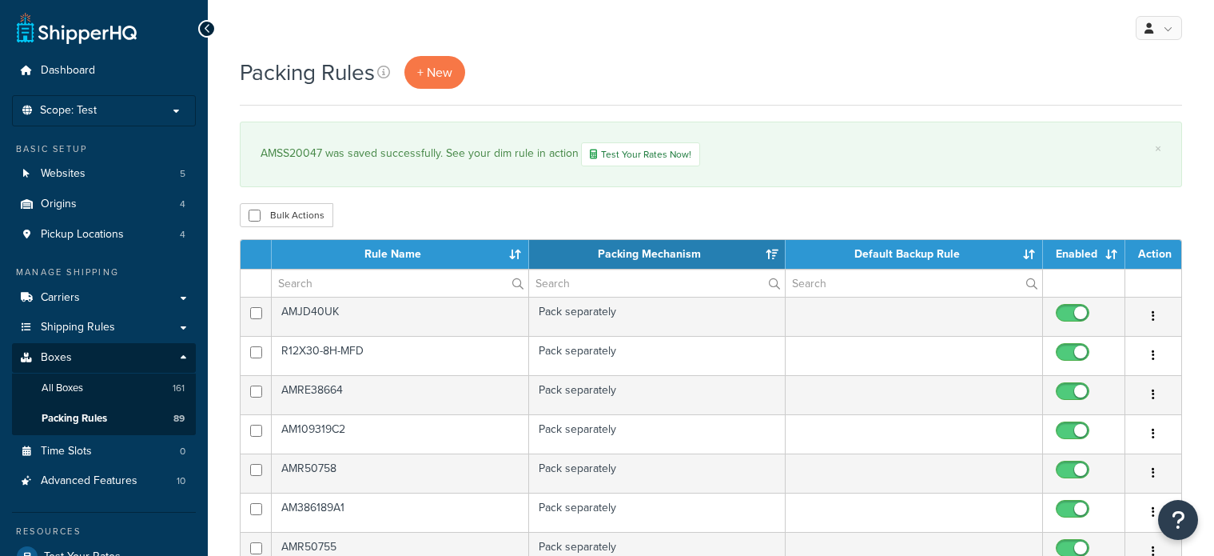
select select "15"
